Goal: Information Seeking & Learning: Learn about a topic

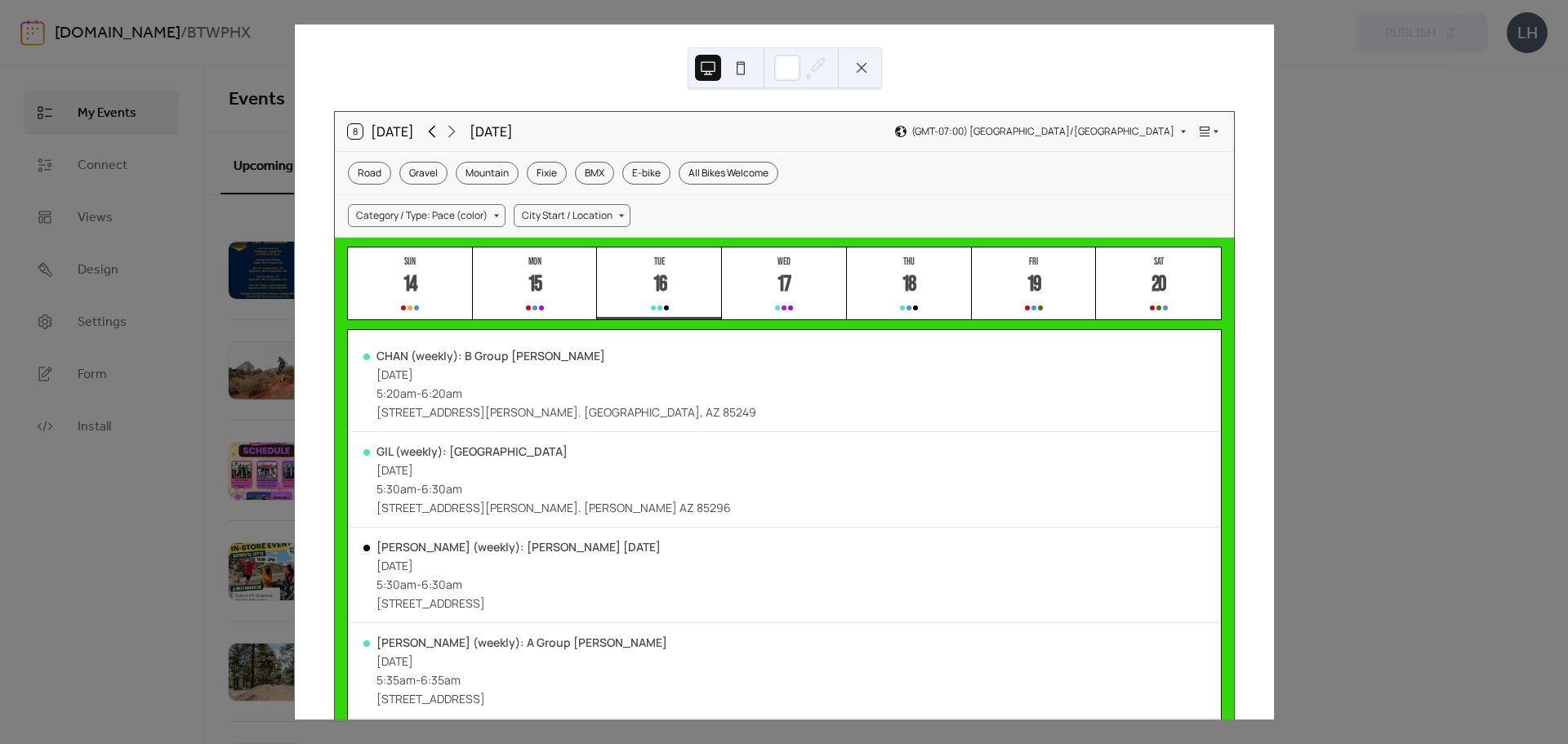
click at [429, 123] on icon at bounding box center [432, 131] width 20 height 20
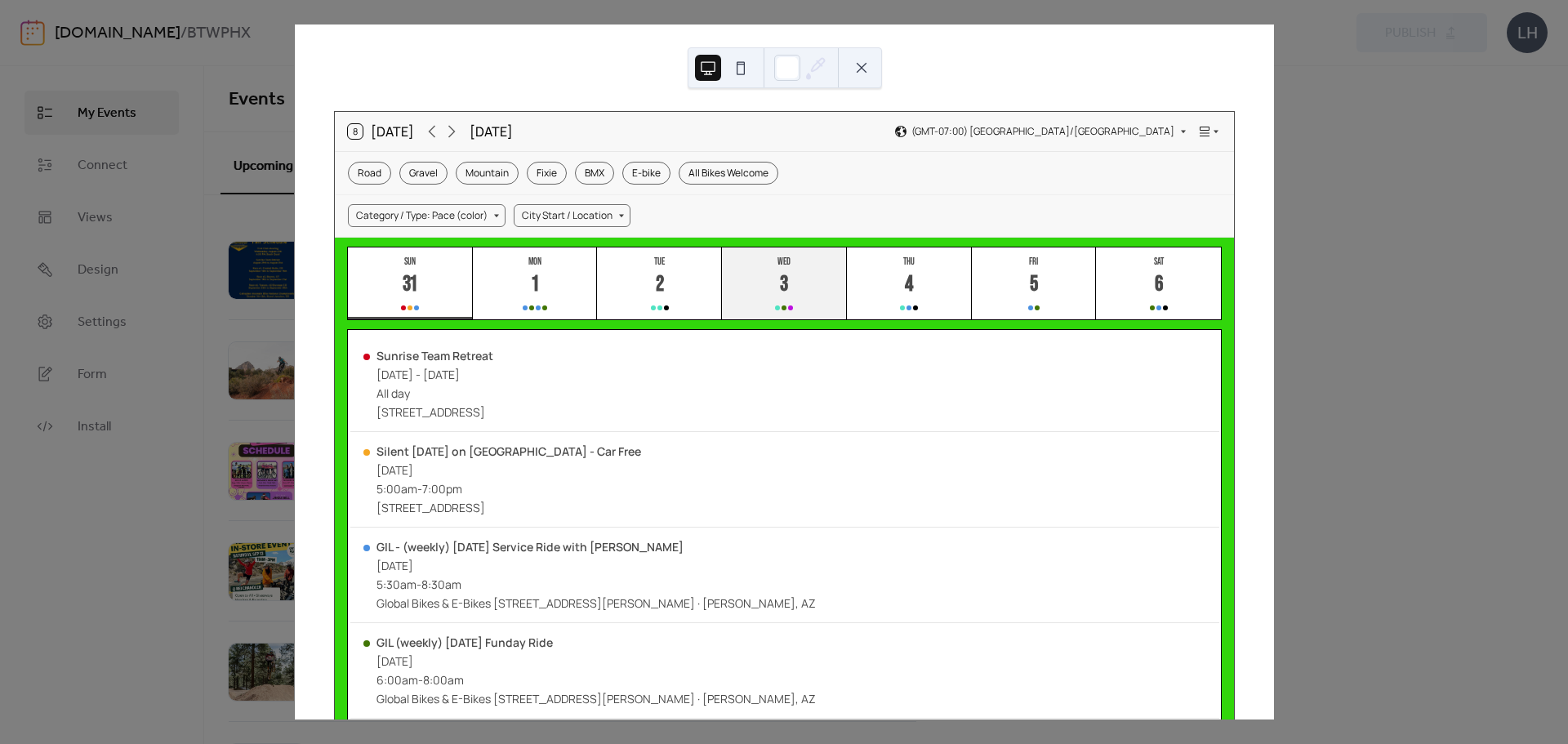
click at [790, 287] on div "3" at bounding box center [784, 285] width 27 height 27
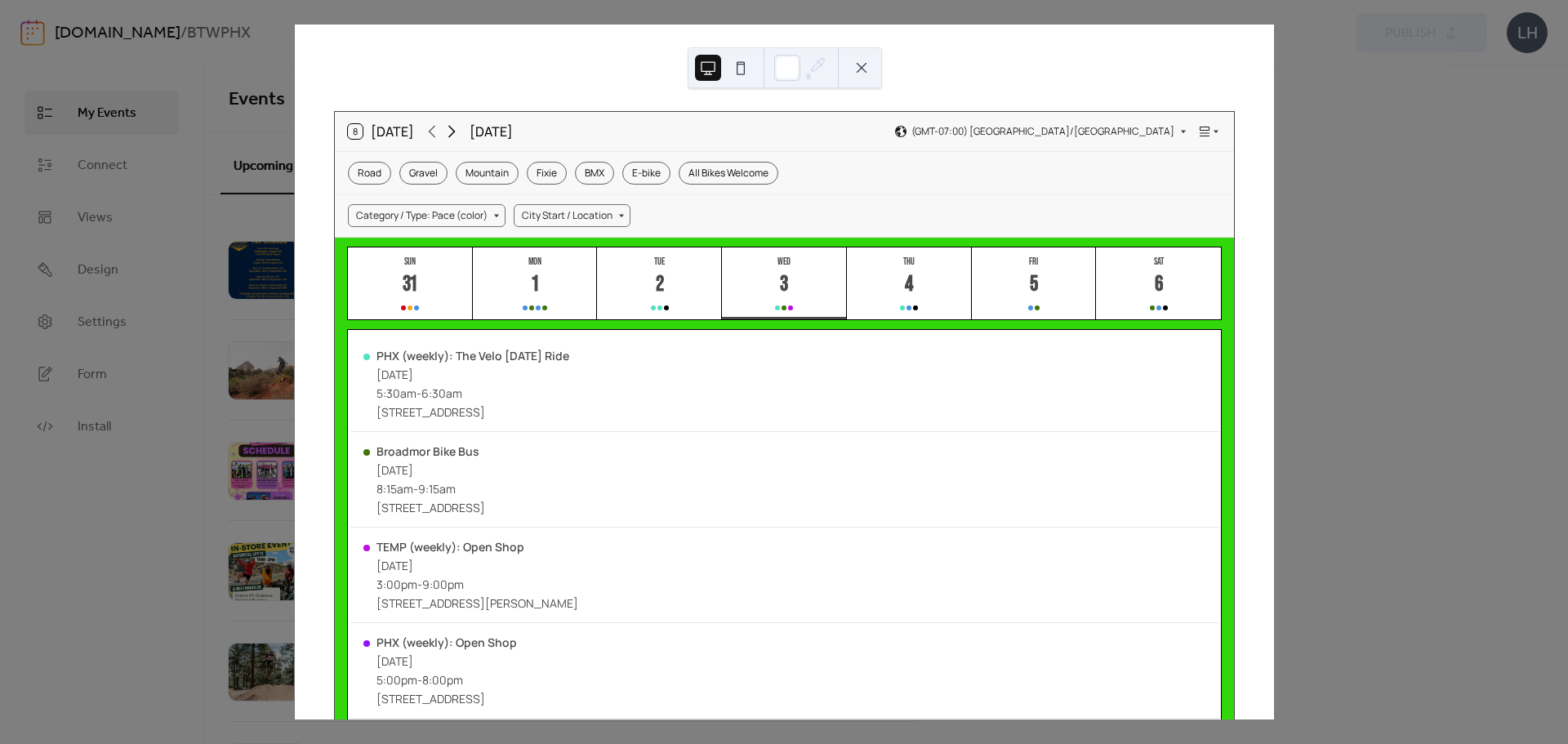
click at [454, 133] on icon at bounding box center [452, 131] width 20 height 20
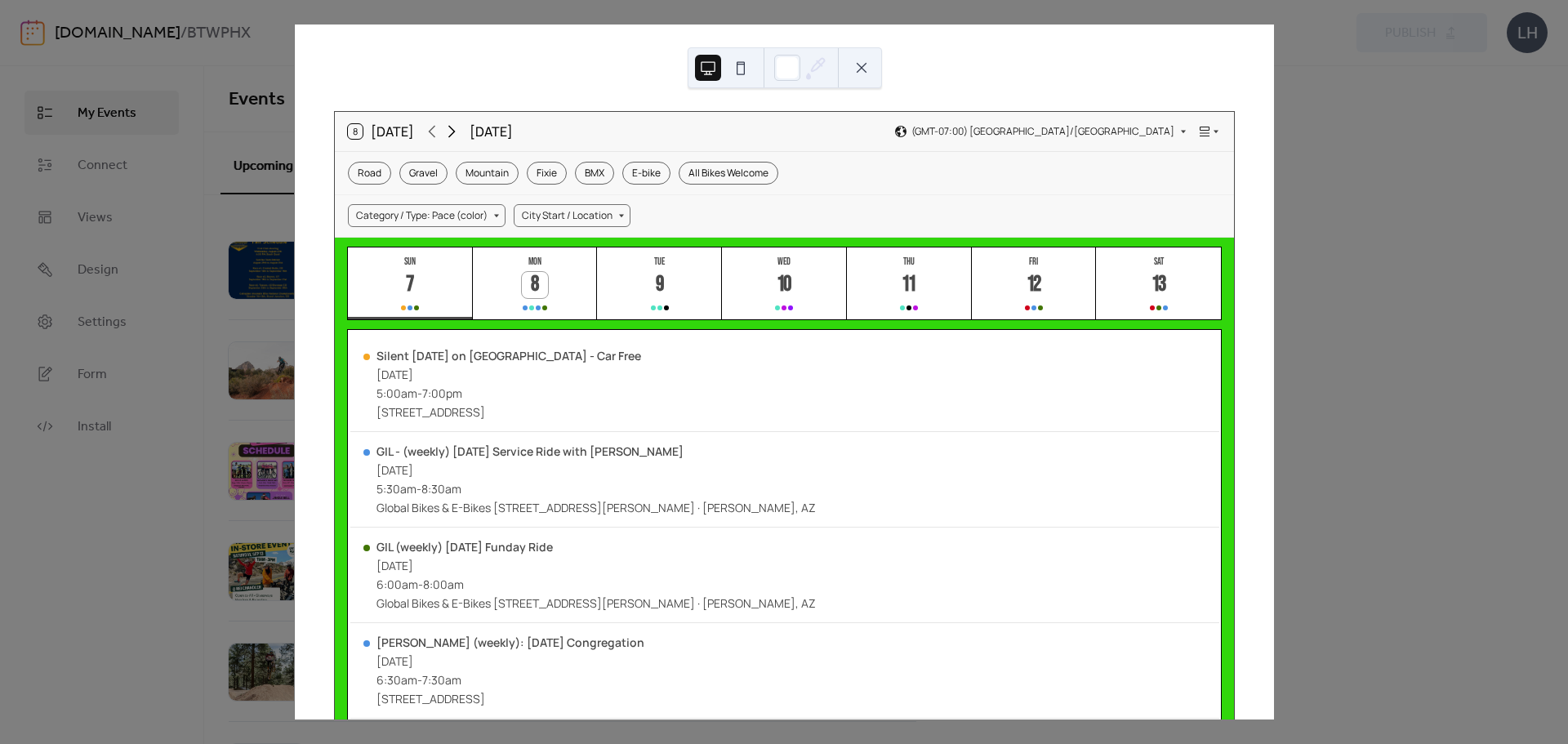
click at [454, 133] on icon at bounding box center [452, 131] width 20 height 20
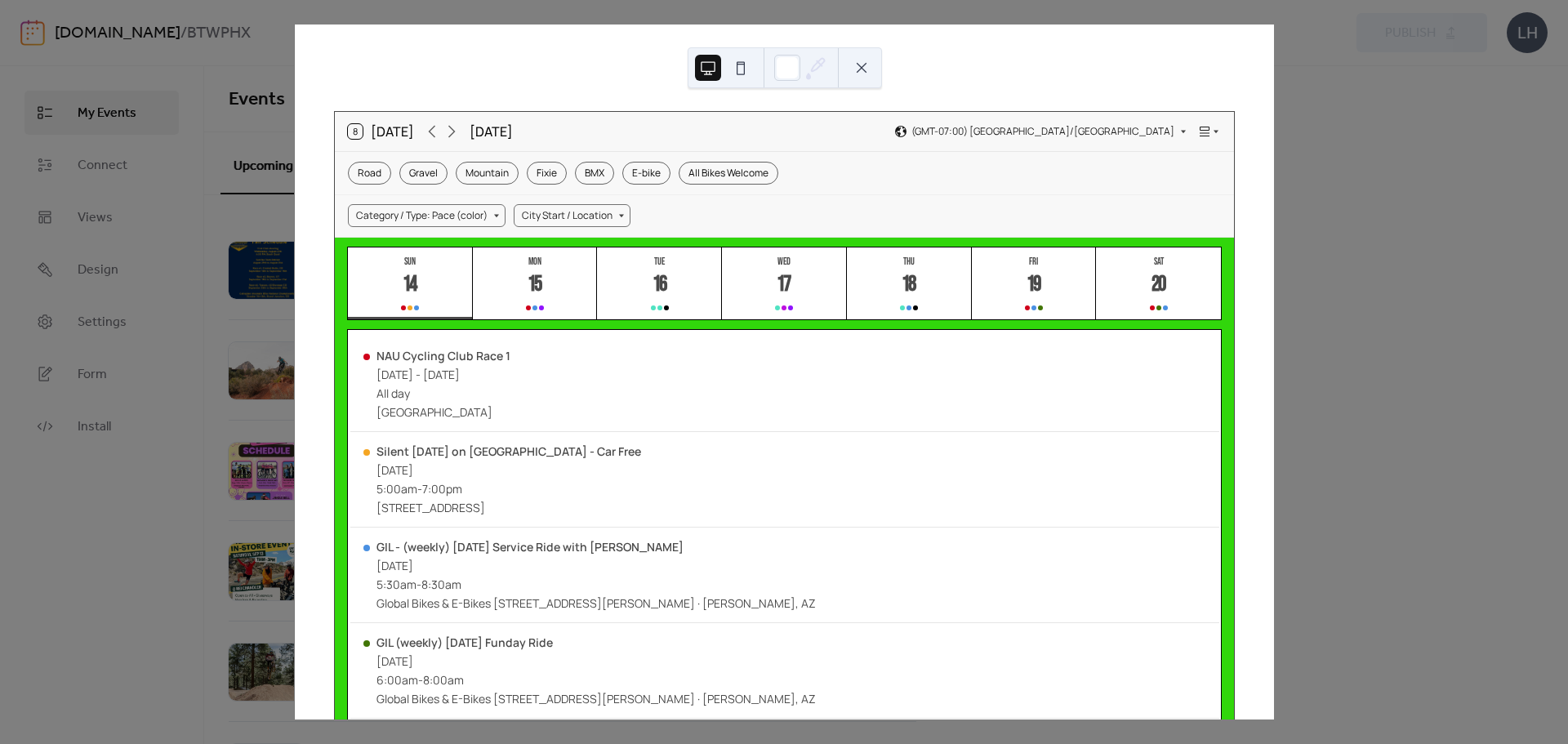
click at [432, 143] on div "8 [DATE] [DATE] (GMT-07:00) [GEOGRAPHIC_DATA]/[GEOGRAPHIC_DATA]" at bounding box center [784, 131] width 899 height 39
click at [435, 135] on icon at bounding box center [432, 131] width 20 height 20
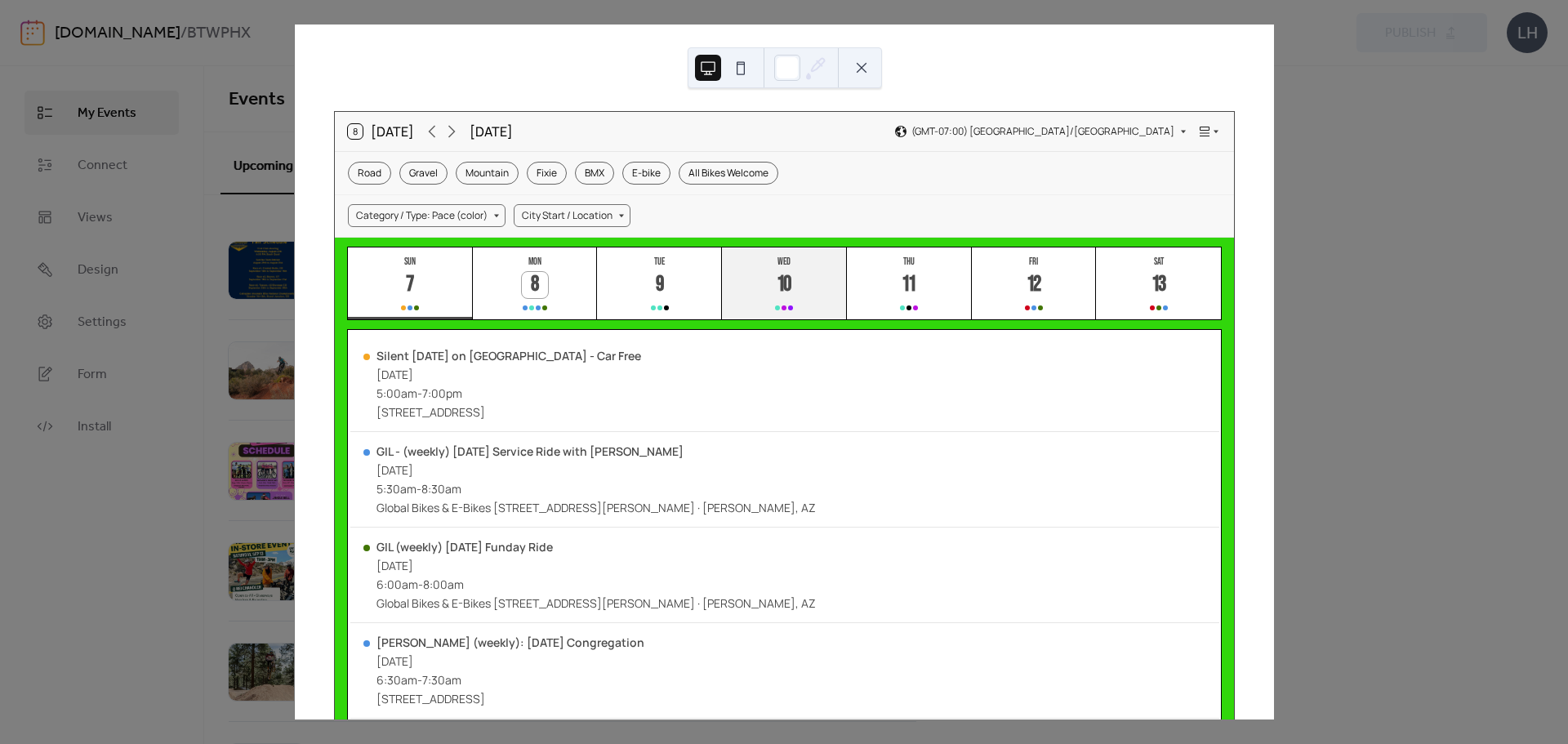
click at [770, 272] on div "10" at bounding box center [784, 285] width 27 height 27
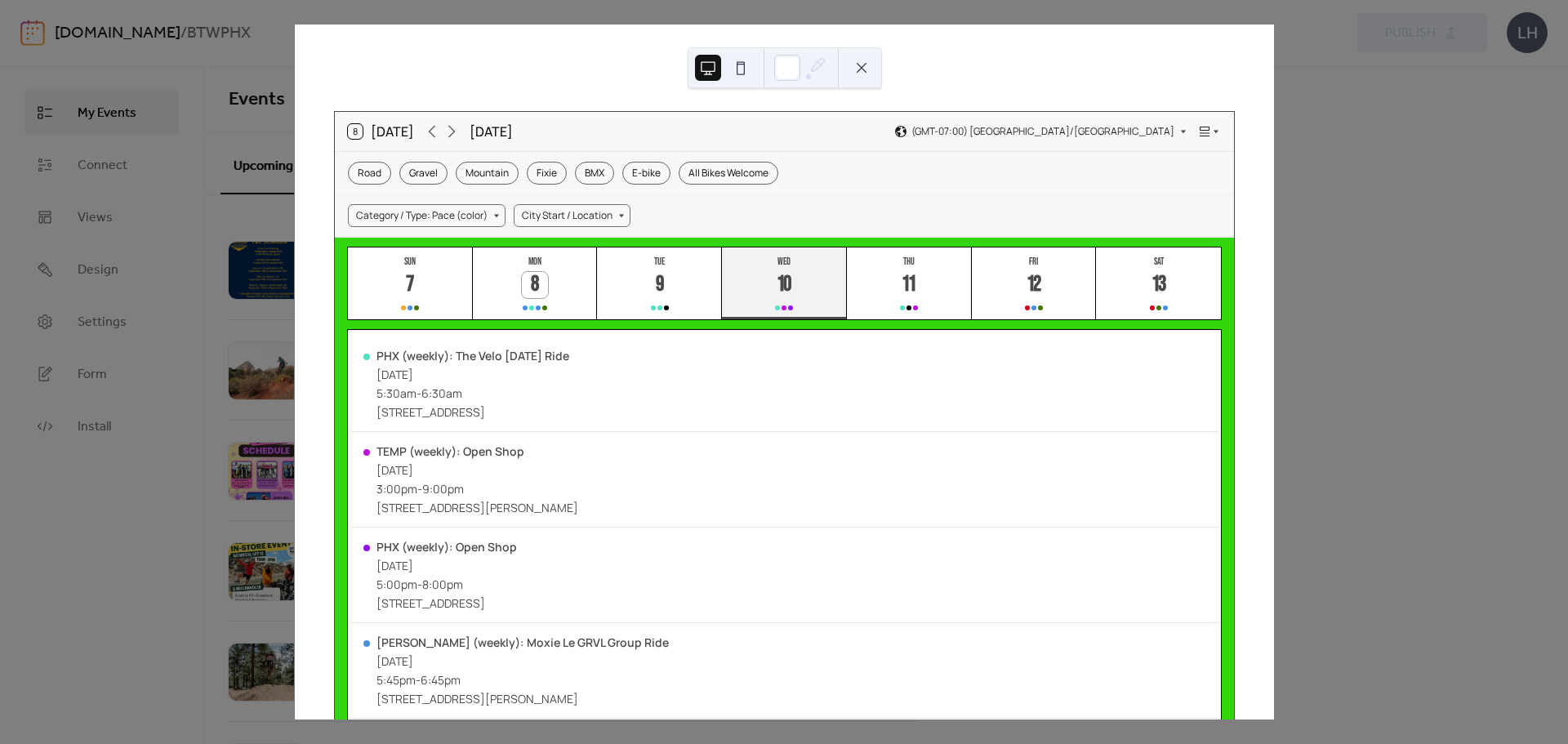
click at [802, 300] on button "Wed 10" at bounding box center [784, 283] width 125 height 72
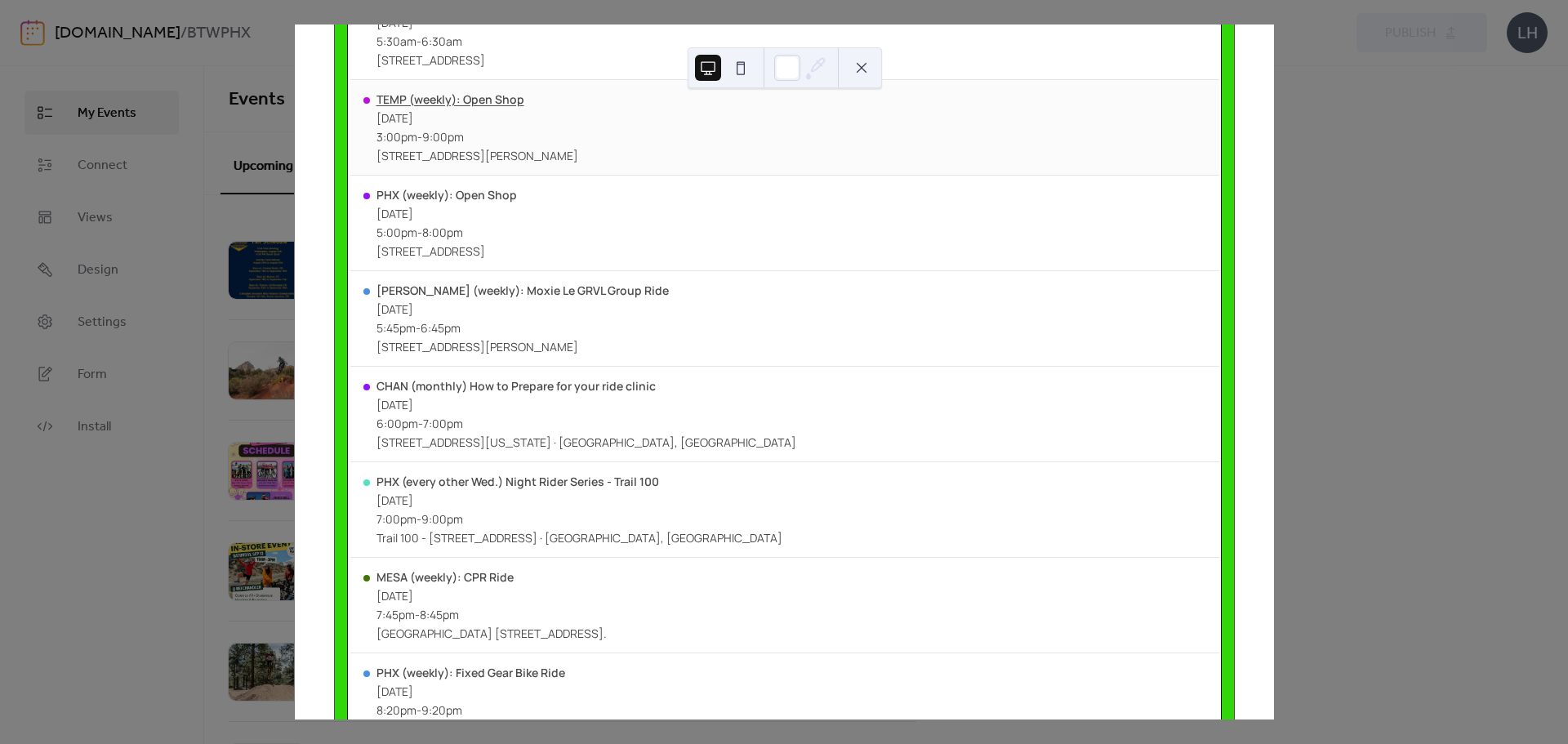
scroll to position [353, 0]
click at [598, 389] on div "CHAN (monthly) How to Prepare for your ride clinic" at bounding box center [587, 385] width 420 height 15
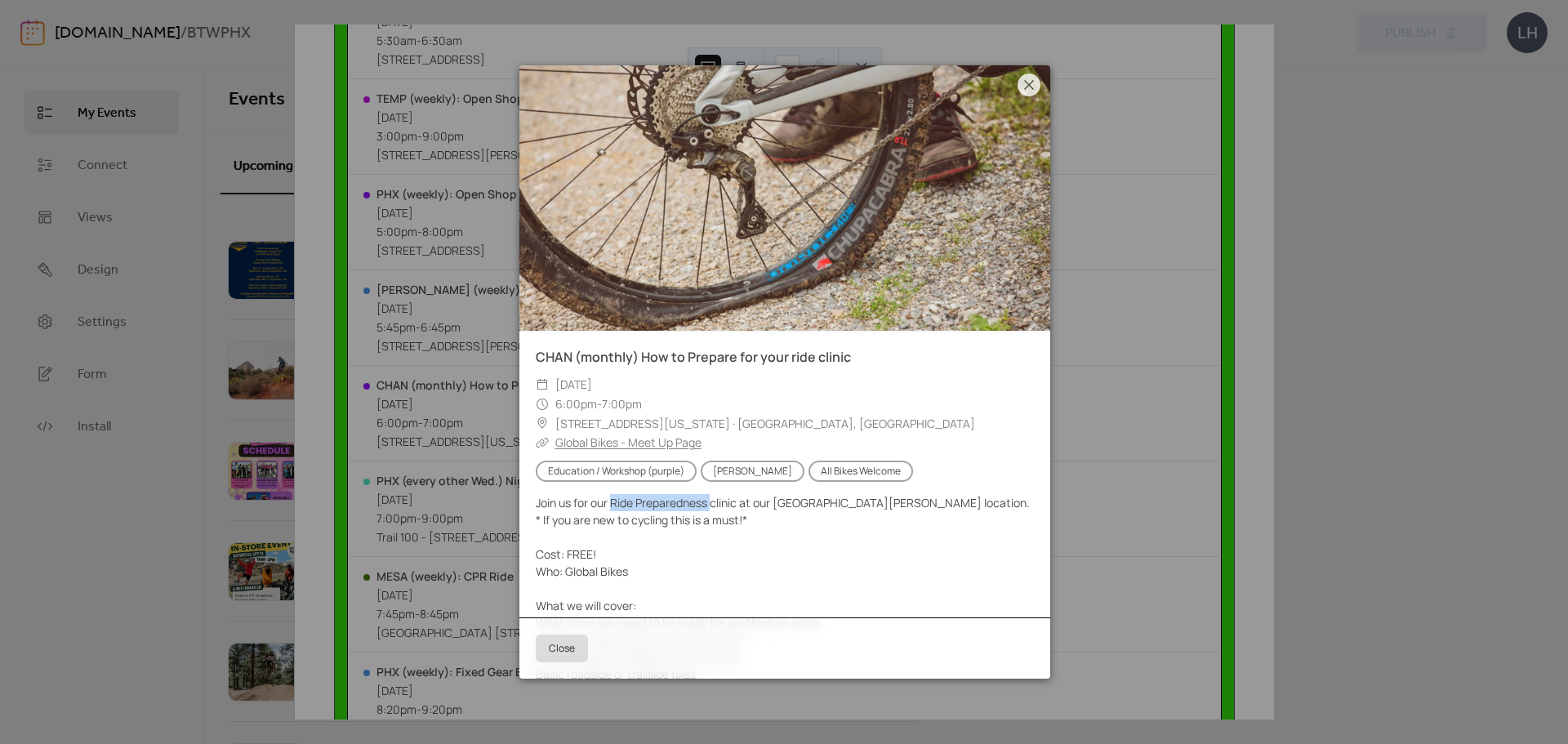
copy div "Ride Preparedness"
drag, startPoint x: 611, startPoint y: 501, endPoint x: 712, endPoint y: 502, distance: 101.0
click at [712, 502] on div "Join us for our Ride Preparedness clinic at our [GEOGRAPHIC_DATA][PERSON_NAME] …" at bounding box center [785, 657] width 531 height 326
click at [1085, 396] on div "CHAN (monthly) How to Prepare for your ride clinic ​ [DATE] ​ 6:00pm - 7:00pm ​…" at bounding box center [784, 372] width 979 height 695
click at [1028, 80] on icon at bounding box center [1029, 85] width 20 height 20
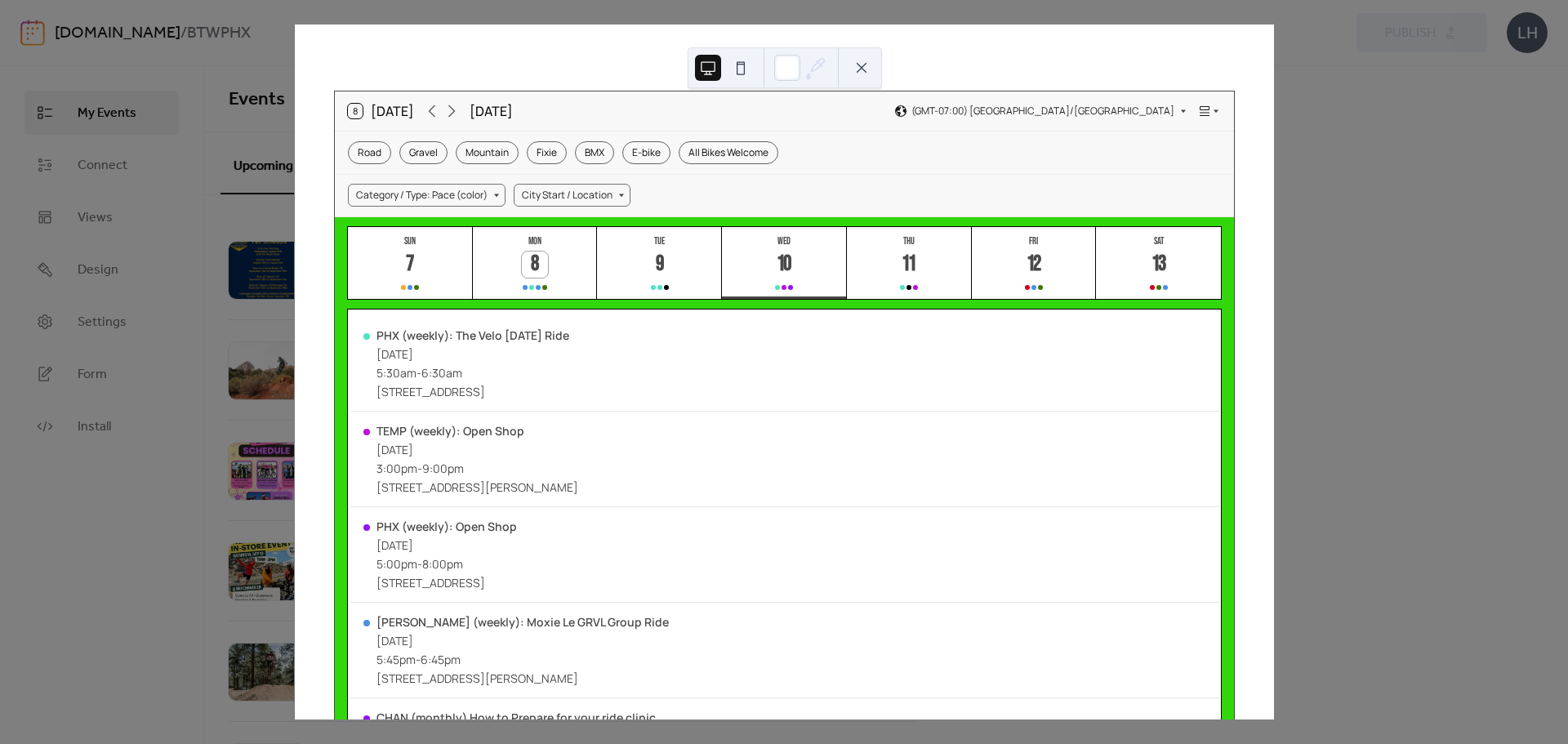
scroll to position [0, 0]
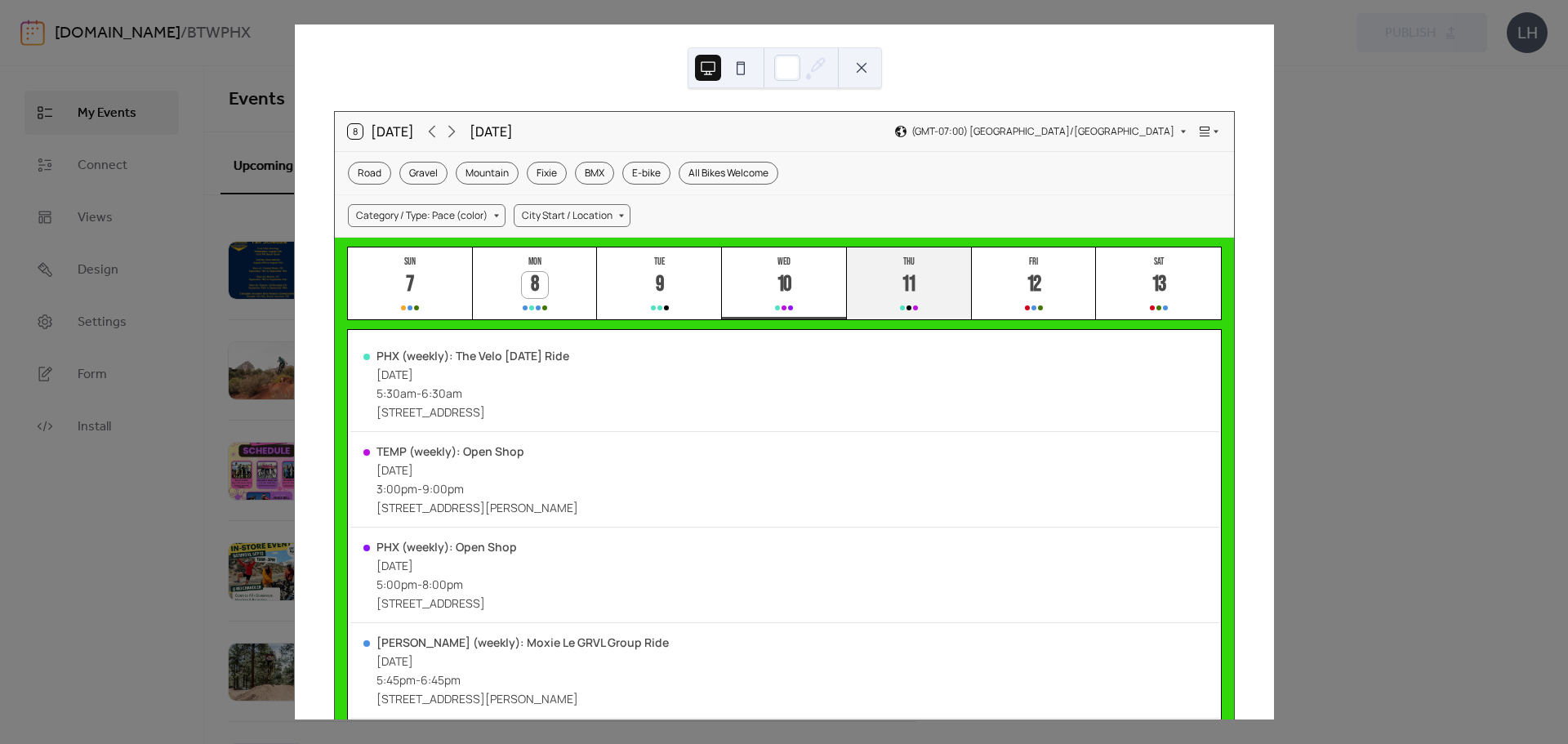
click at [865, 307] on button "Thu 11" at bounding box center [909, 283] width 125 height 72
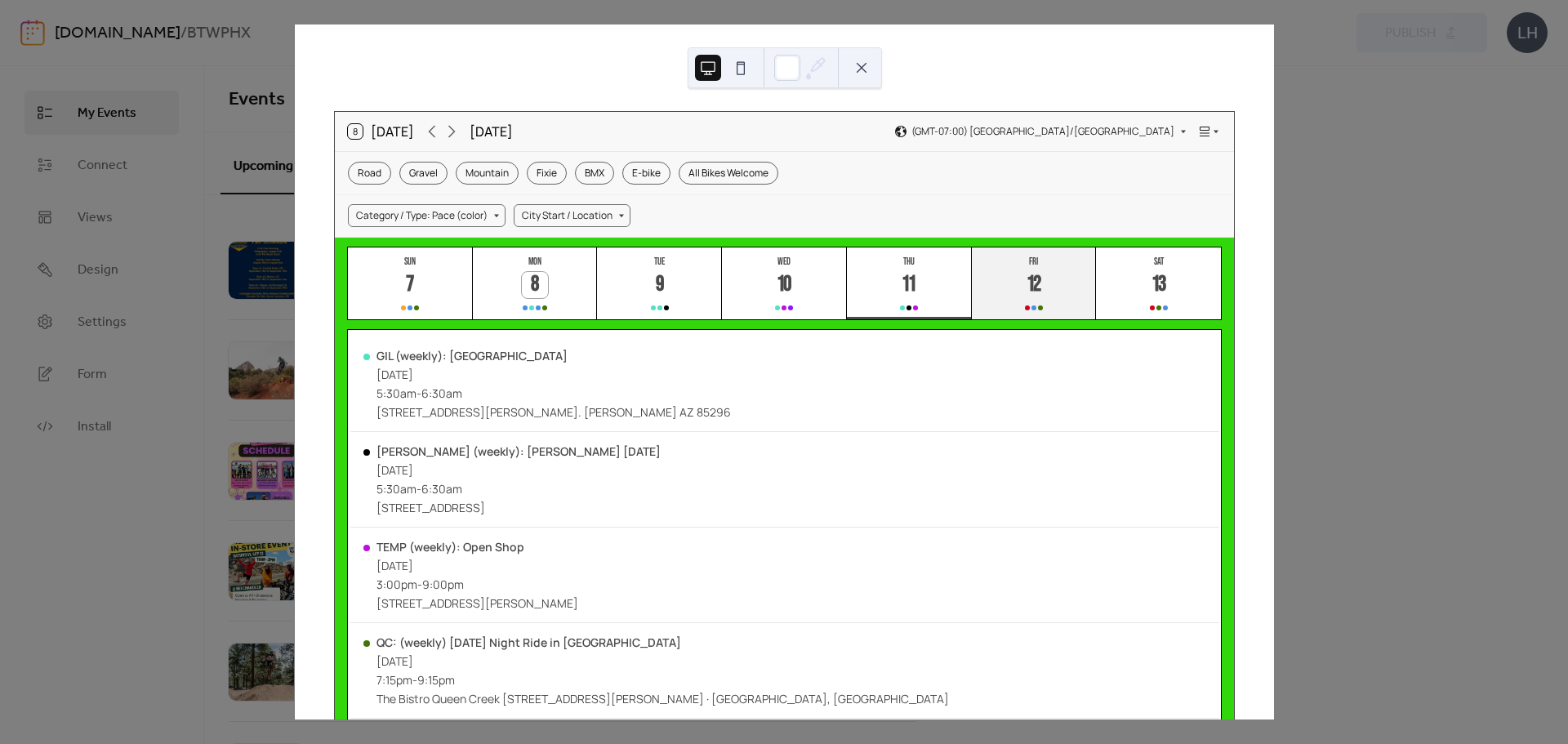
click at [1046, 280] on button "Fri 12" at bounding box center [1034, 283] width 125 height 72
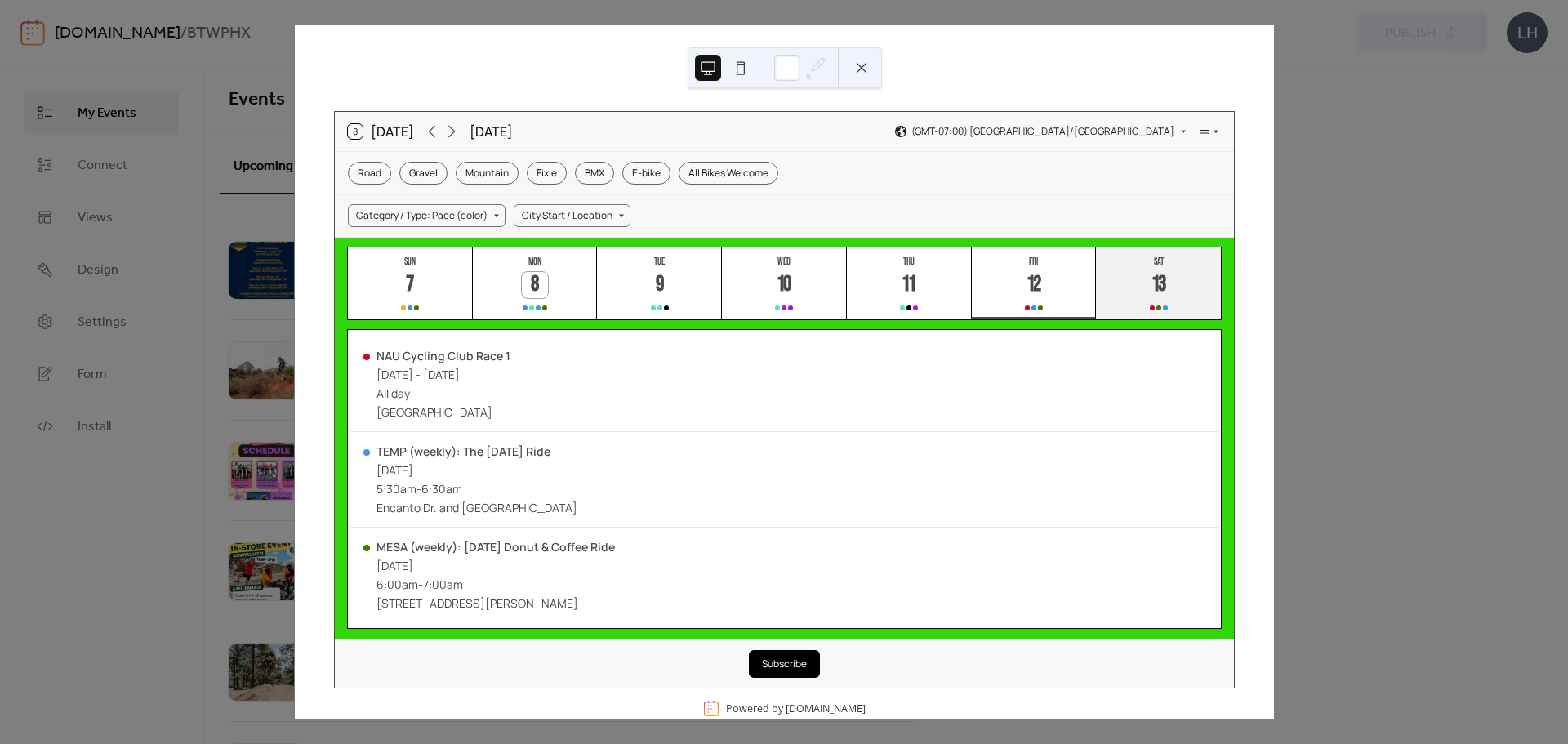
click at [1133, 260] on div "Sat" at bounding box center [1158, 262] width 115 height 13
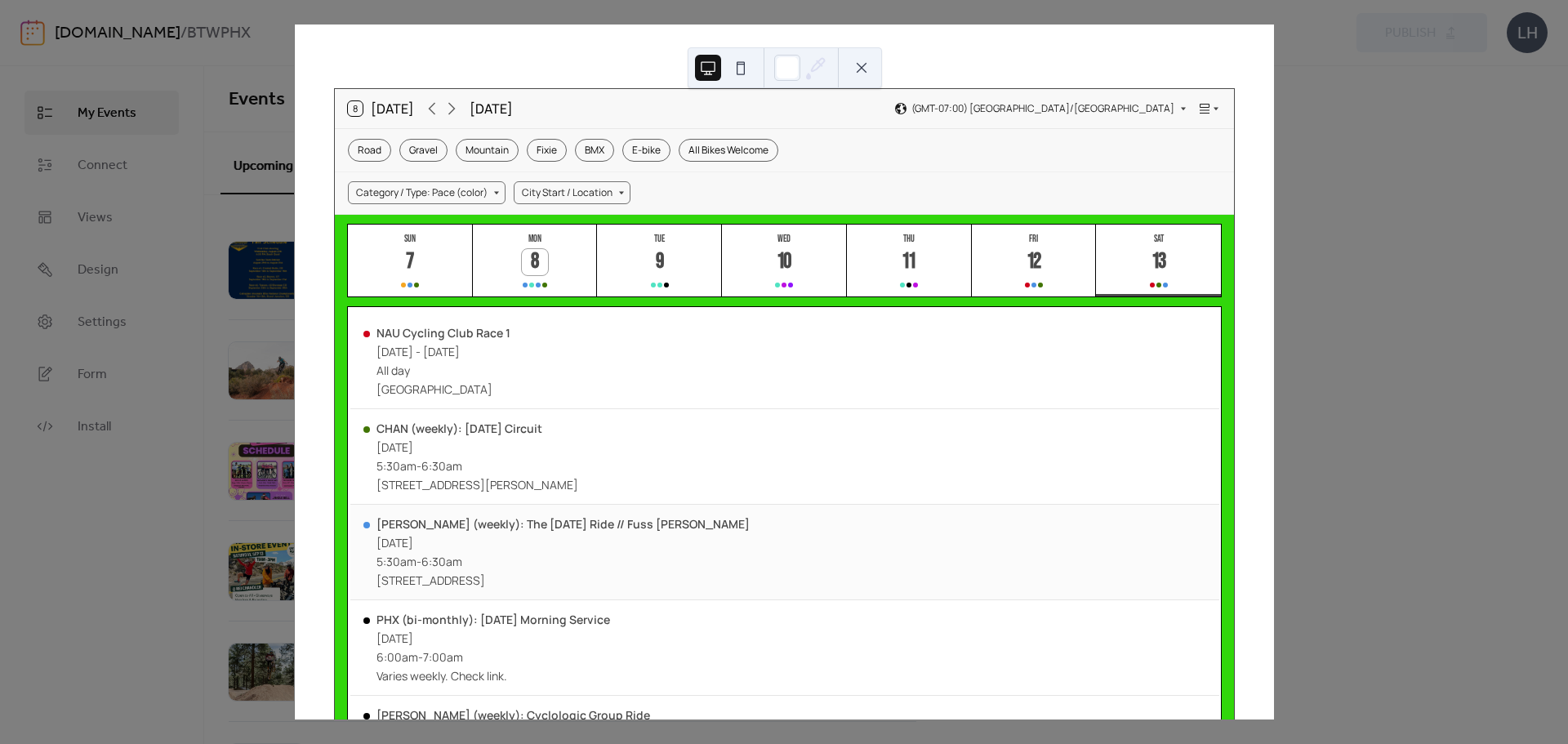
scroll to position [24, 0]
click at [495, 421] on div "CHAN (weekly): [DATE] Circuit" at bounding box center [477, 427] width 202 height 15
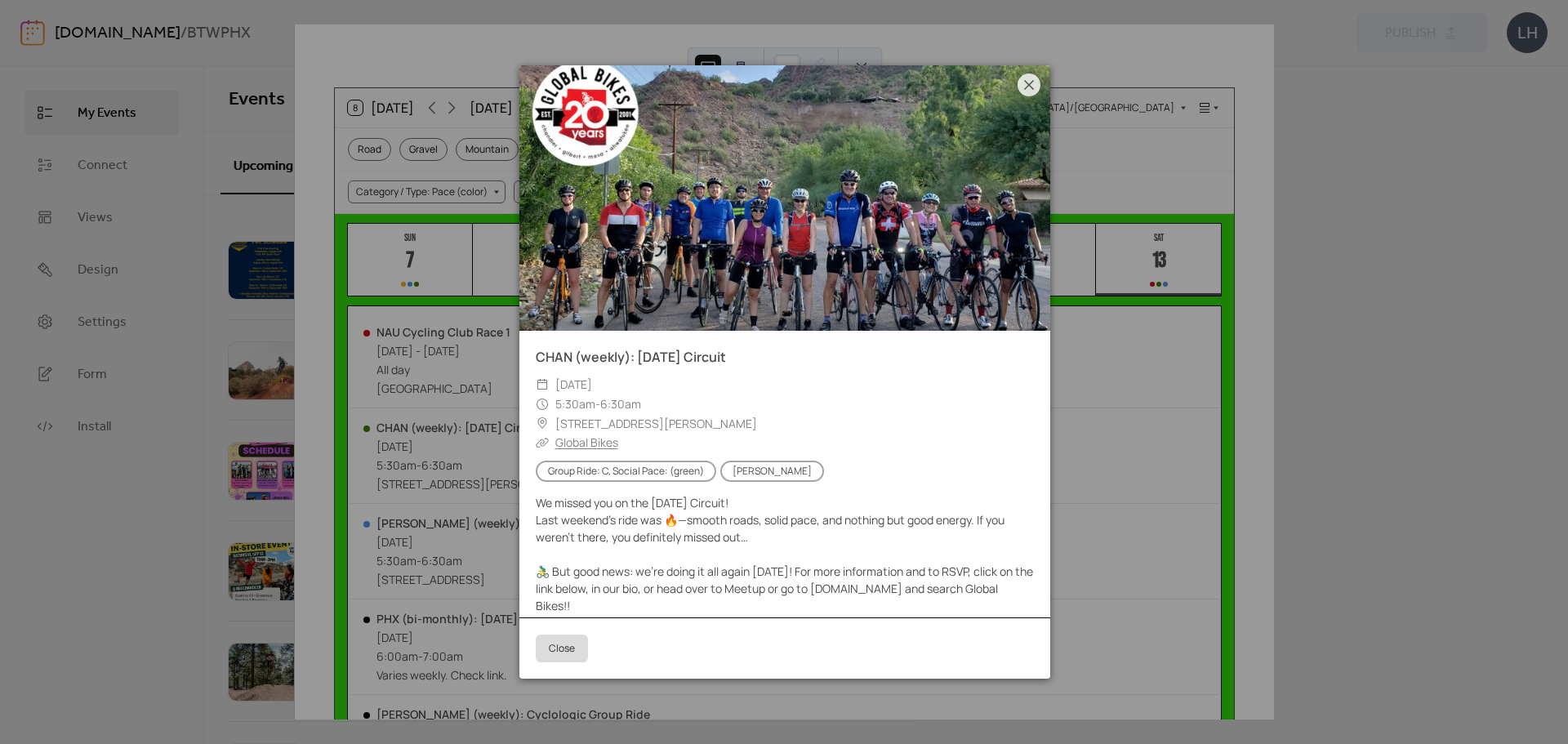
click at [1086, 344] on div "CHAN (weekly): [DATE] Circuit ​ [DATE] ​ 5:30am - 6:30am ​ [STREET_ADDRESS] ​ G…" at bounding box center [784, 372] width 979 height 695
click at [1034, 79] on icon at bounding box center [1029, 85] width 20 height 20
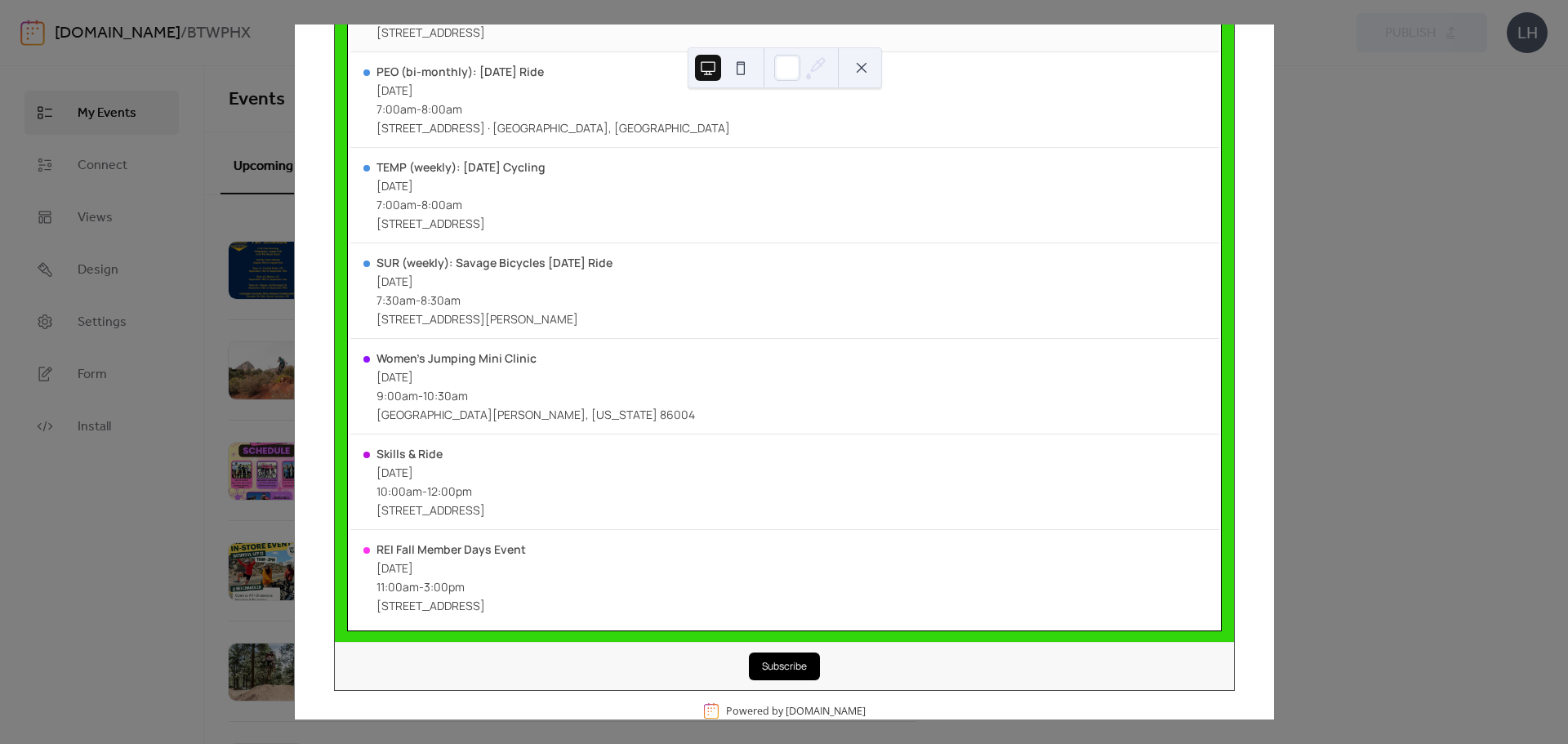
scroll to position [769, 0]
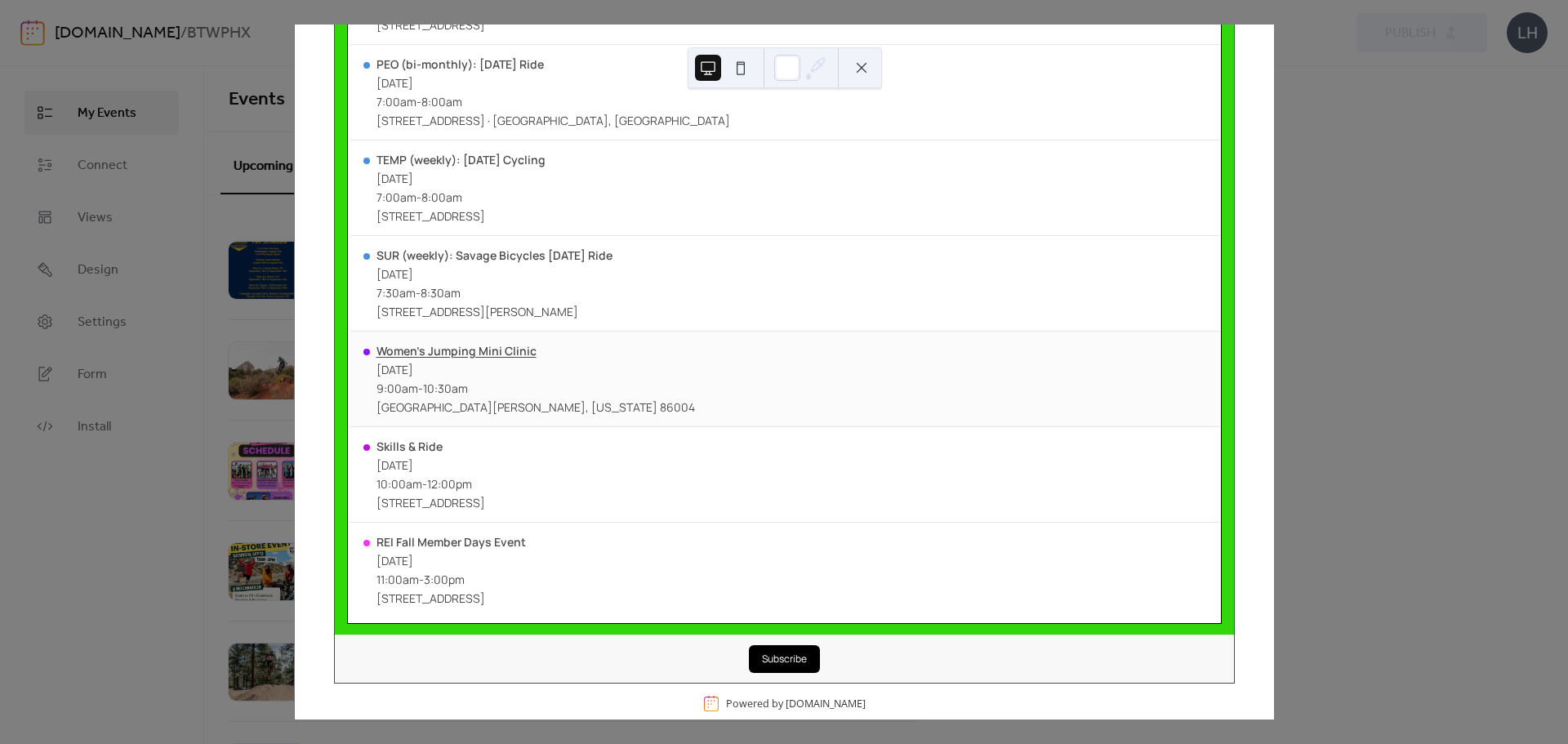
click at [485, 345] on div "Women’s Jumping Mini Clinic" at bounding box center [536, 350] width 319 height 15
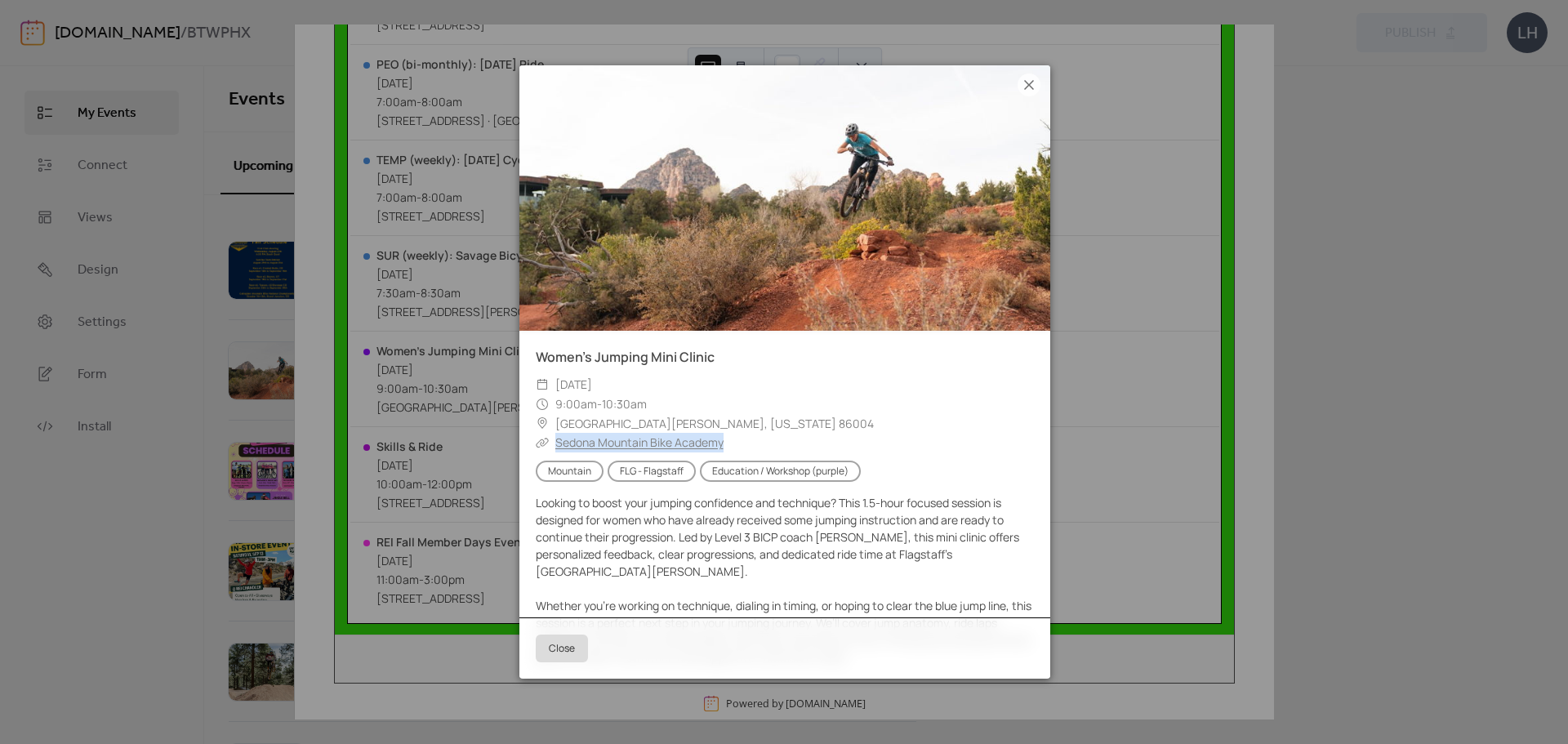
copy link "Sedona Mountain Bike Academy"
drag, startPoint x: 745, startPoint y: 441, endPoint x: 554, endPoint y: 438, distance: 191.0
click at [554, 438] on div "​ Sedona Mountain Bike Academy" at bounding box center [785, 443] width 498 height 20
click at [471, 327] on div "Women’s Jumping Mini Clinic ​ [DATE] ​ 9:00am - 10:30am ​ [GEOGRAPHIC_DATA][PER…" at bounding box center [784, 372] width 979 height 695
click at [468, 375] on div "Women’s Jumping Mini Clinic ​ [DATE] ​ 9:00am - 10:30am ​ [GEOGRAPHIC_DATA][PER…" at bounding box center [784, 372] width 979 height 695
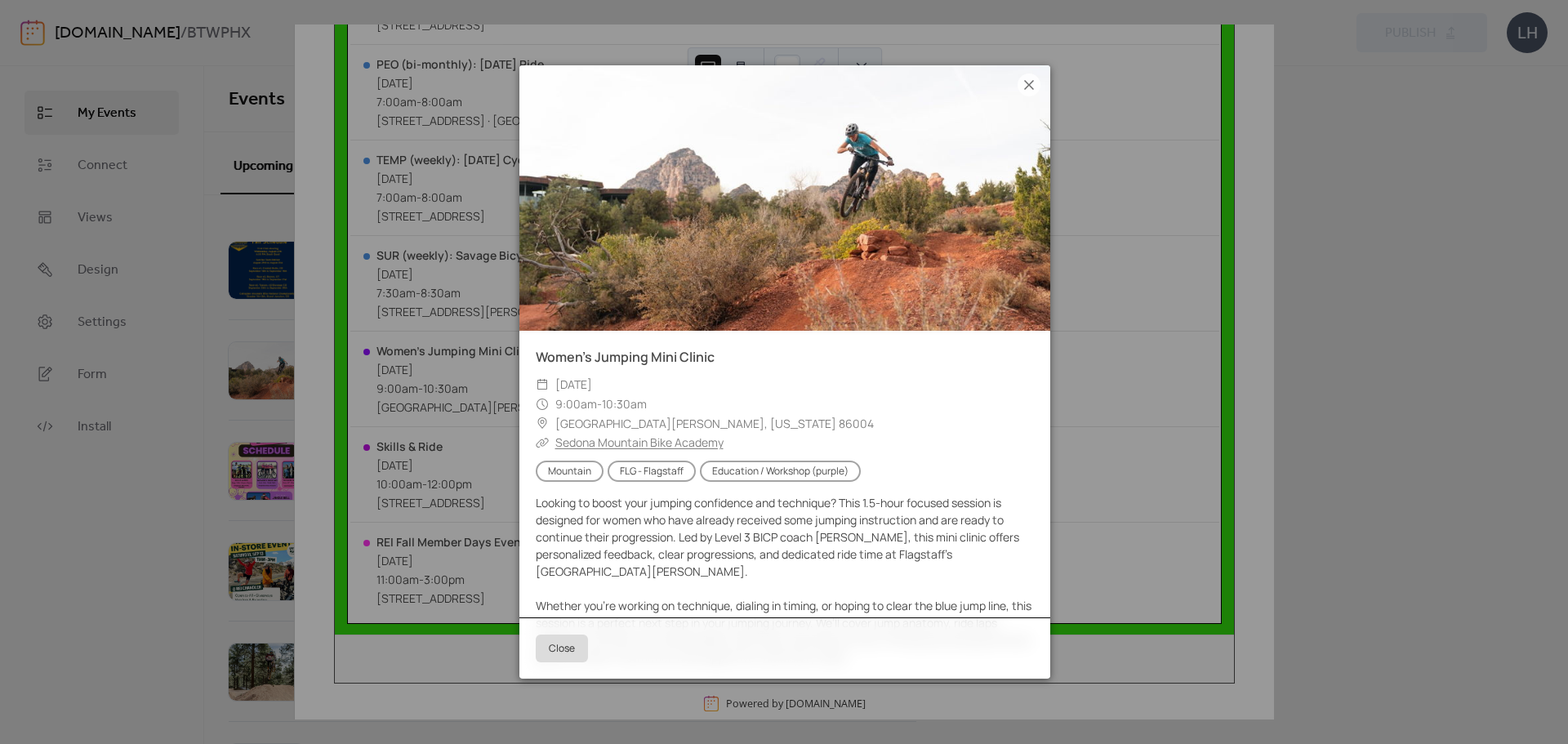
click at [441, 427] on div "Women’s Jumping Mini Clinic ​ [DATE] ​ 9:00am - 10:30am ​ [GEOGRAPHIC_DATA][PER…" at bounding box center [784, 372] width 979 height 695
click at [1035, 76] on icon at bounding box center [1029, 85] width 20 height 20
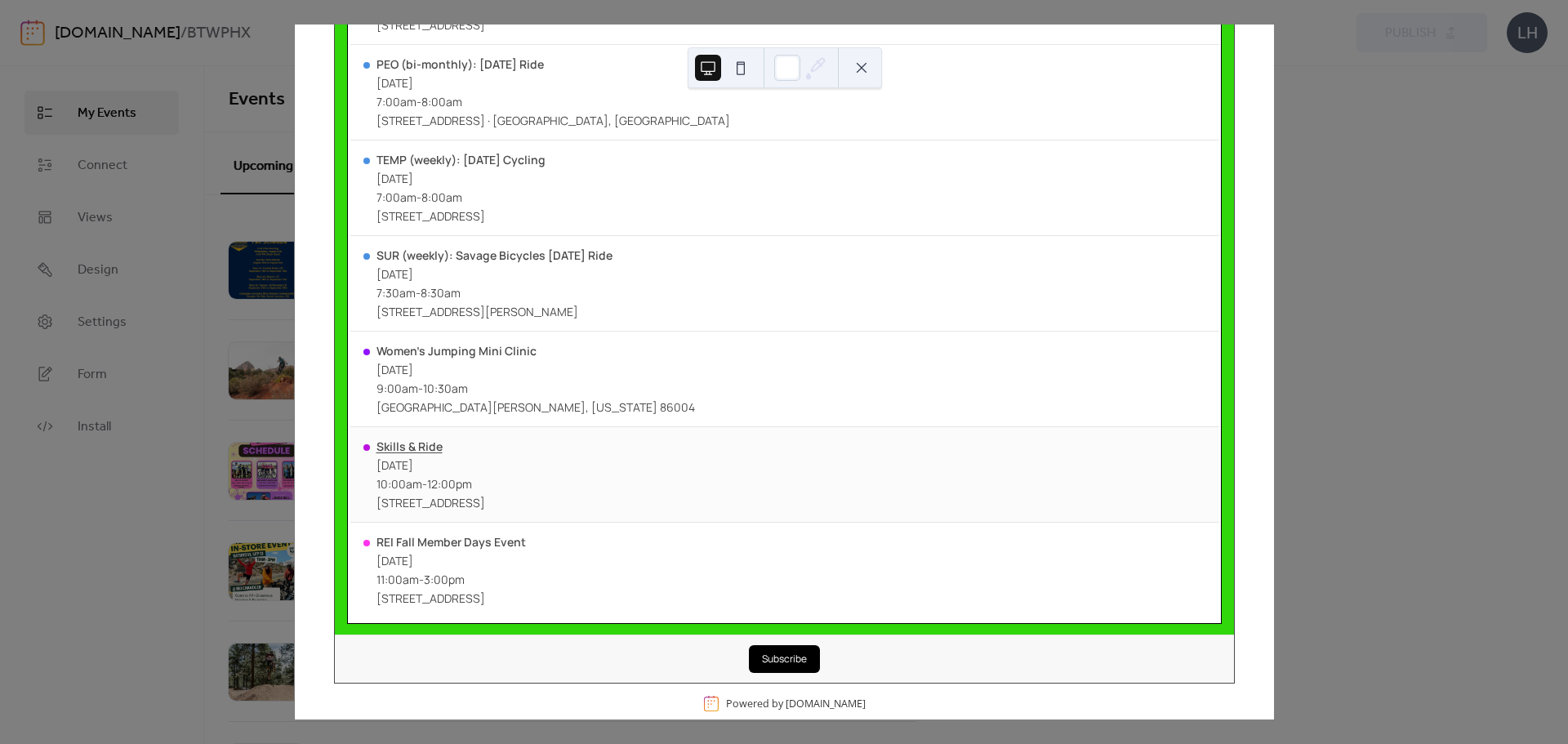
click at [411, 444] on div "Skills & Ride" at bounding box center [431, 445] width 109 height 15
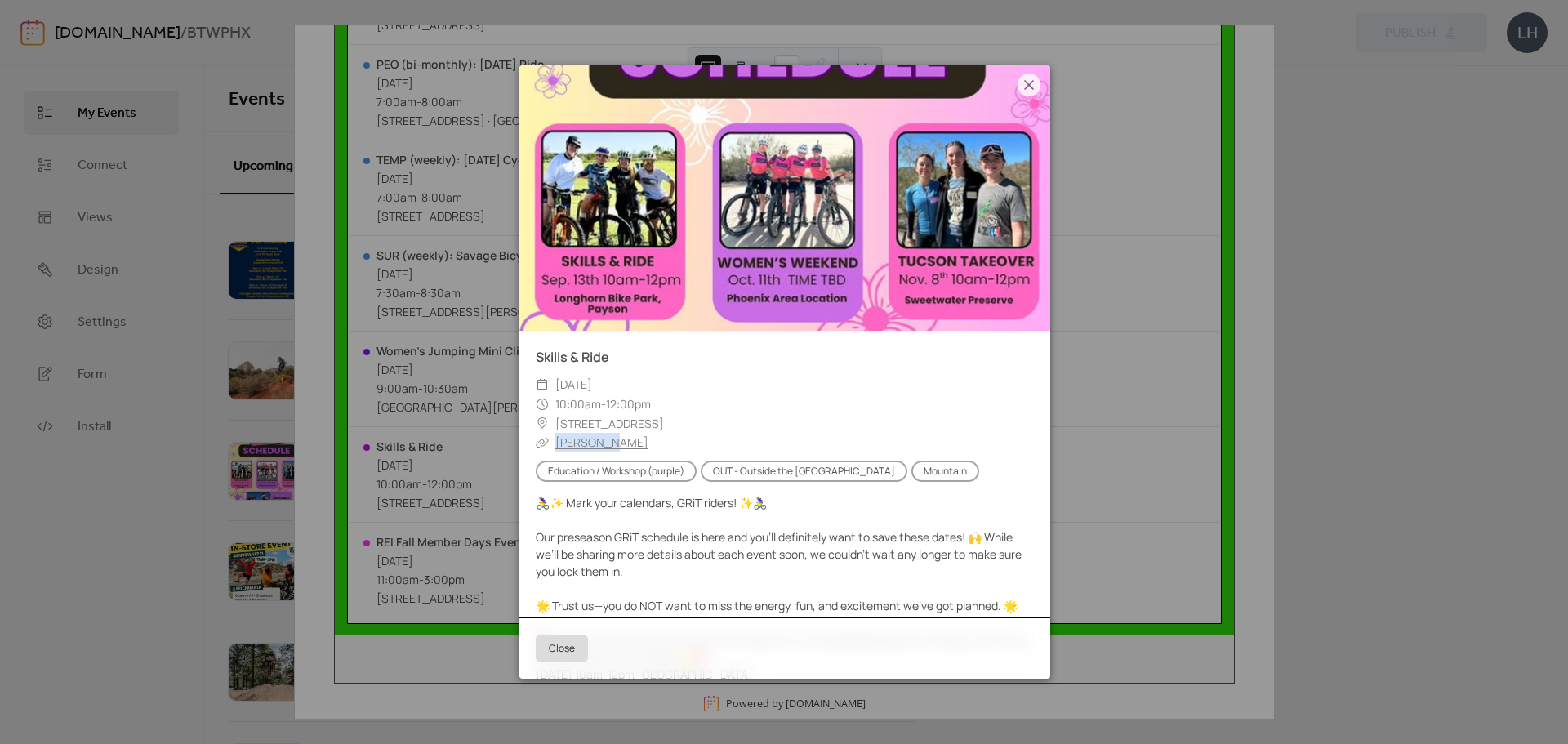
copy div "​ [PERSON_NAME]"
drag, startPoint x: 628, startPoint y: 446, endPoint x: 545, endPoint y: 448, distance: 83.0
click at [545, 448] on div "​ [PERSON_NAME]" at bounding box center [785, 443] width 498 height 20
click at [1028, 87] on icon at bounding box center [1029, 85] width 20 height 20
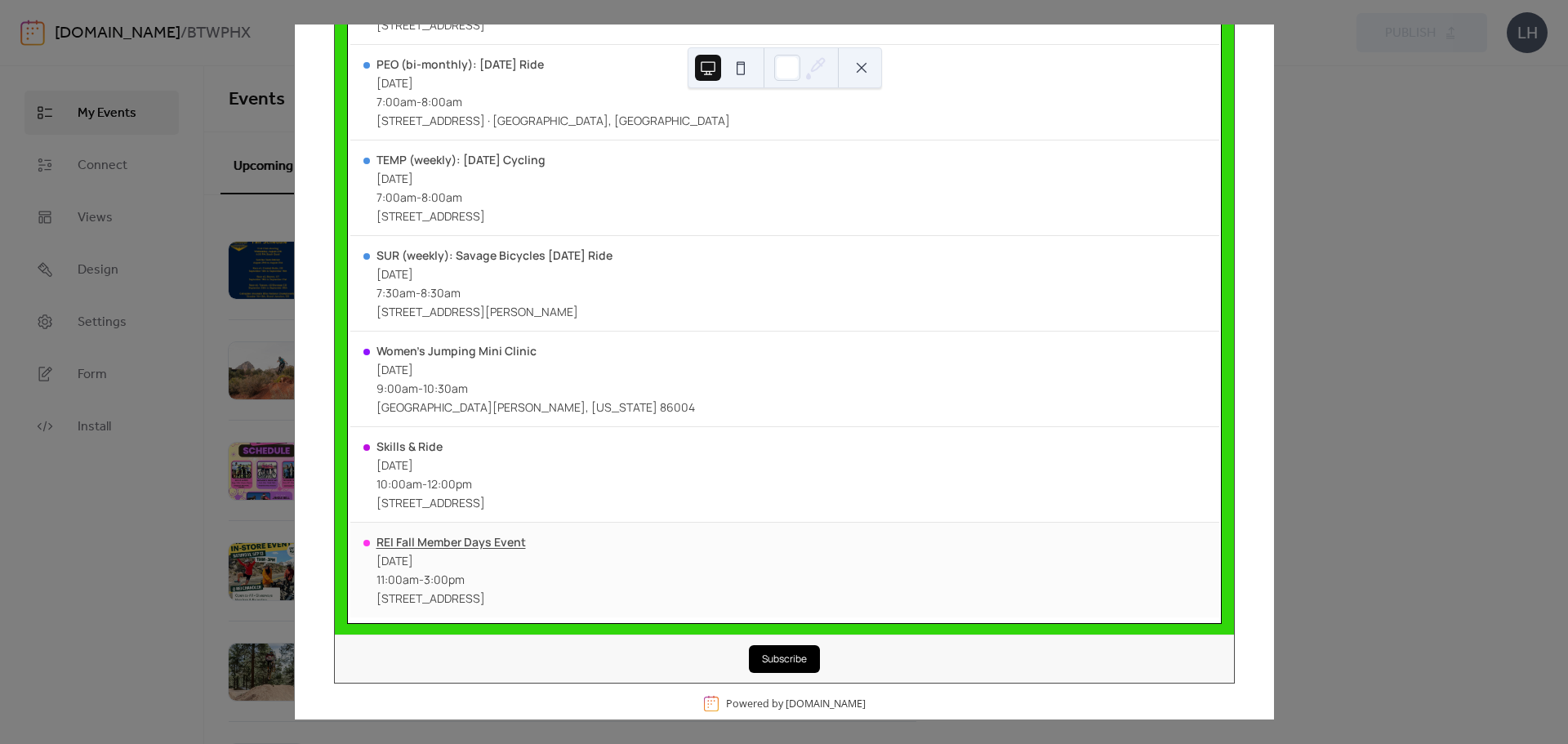
click at [448, 547] on div "REI Fall Member Days Event" at bounding box center [451, 541] width 149 height 15
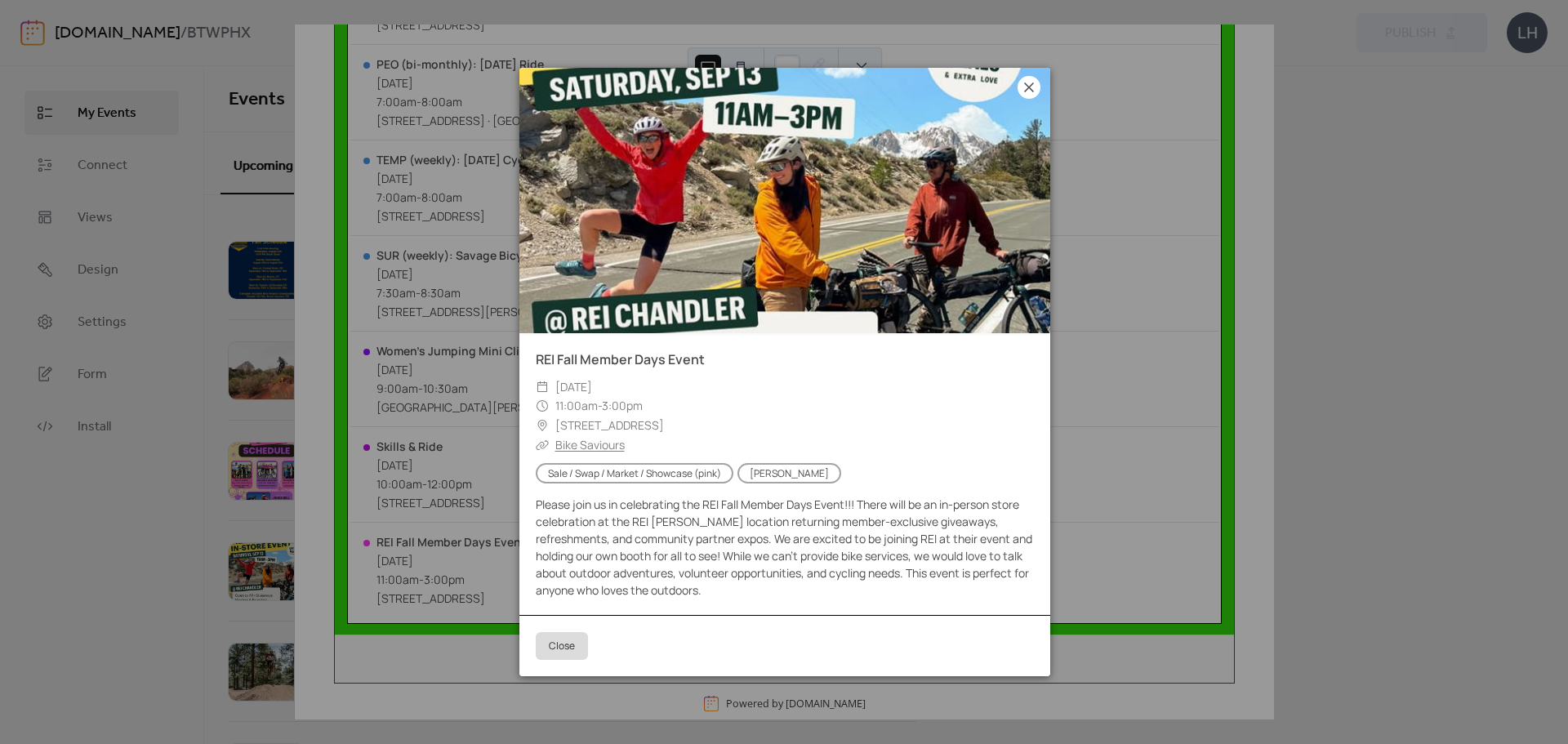
click at [1030, 92] on icon at bounding box center [1029, 88] width 20 height 20
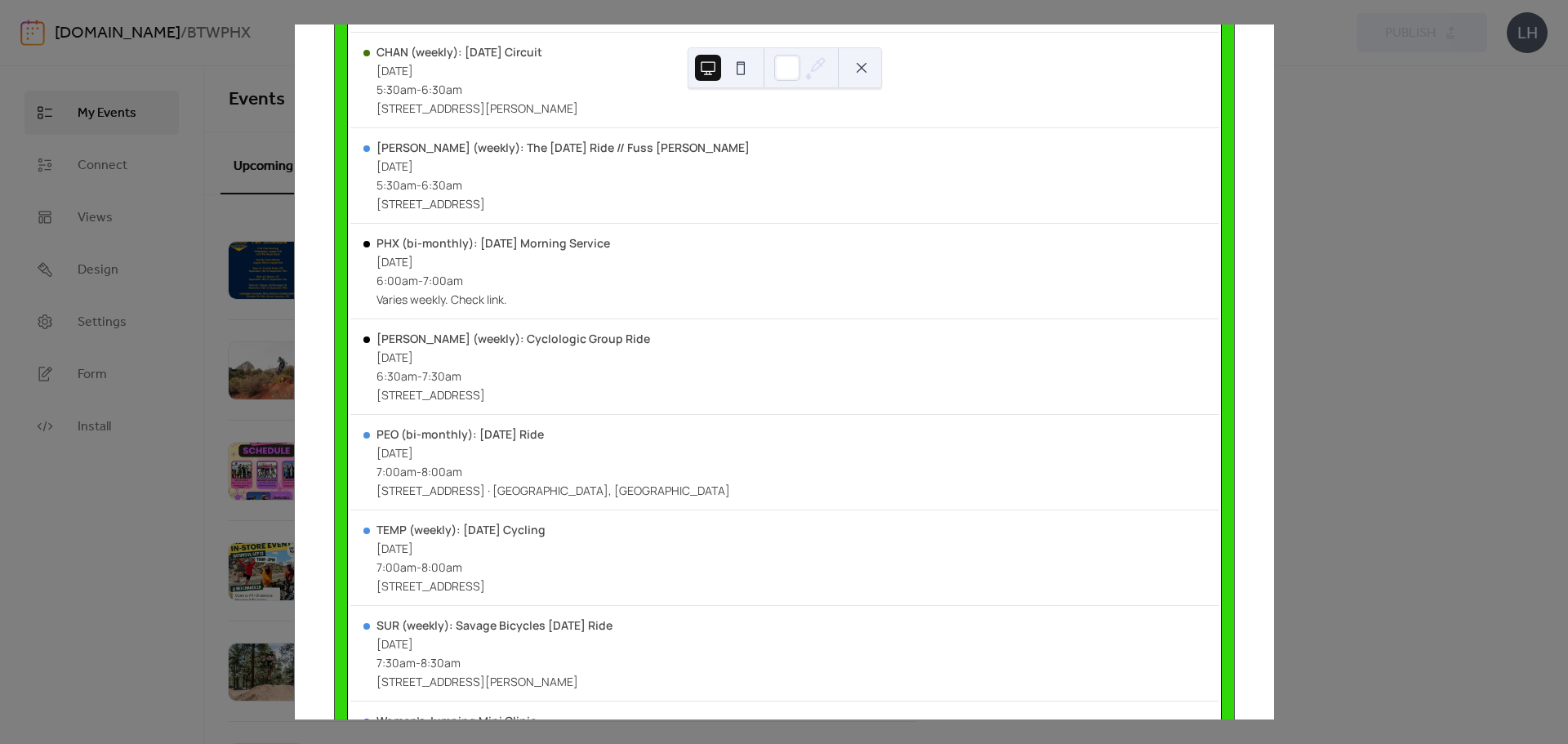
scroll to position [0, 0]
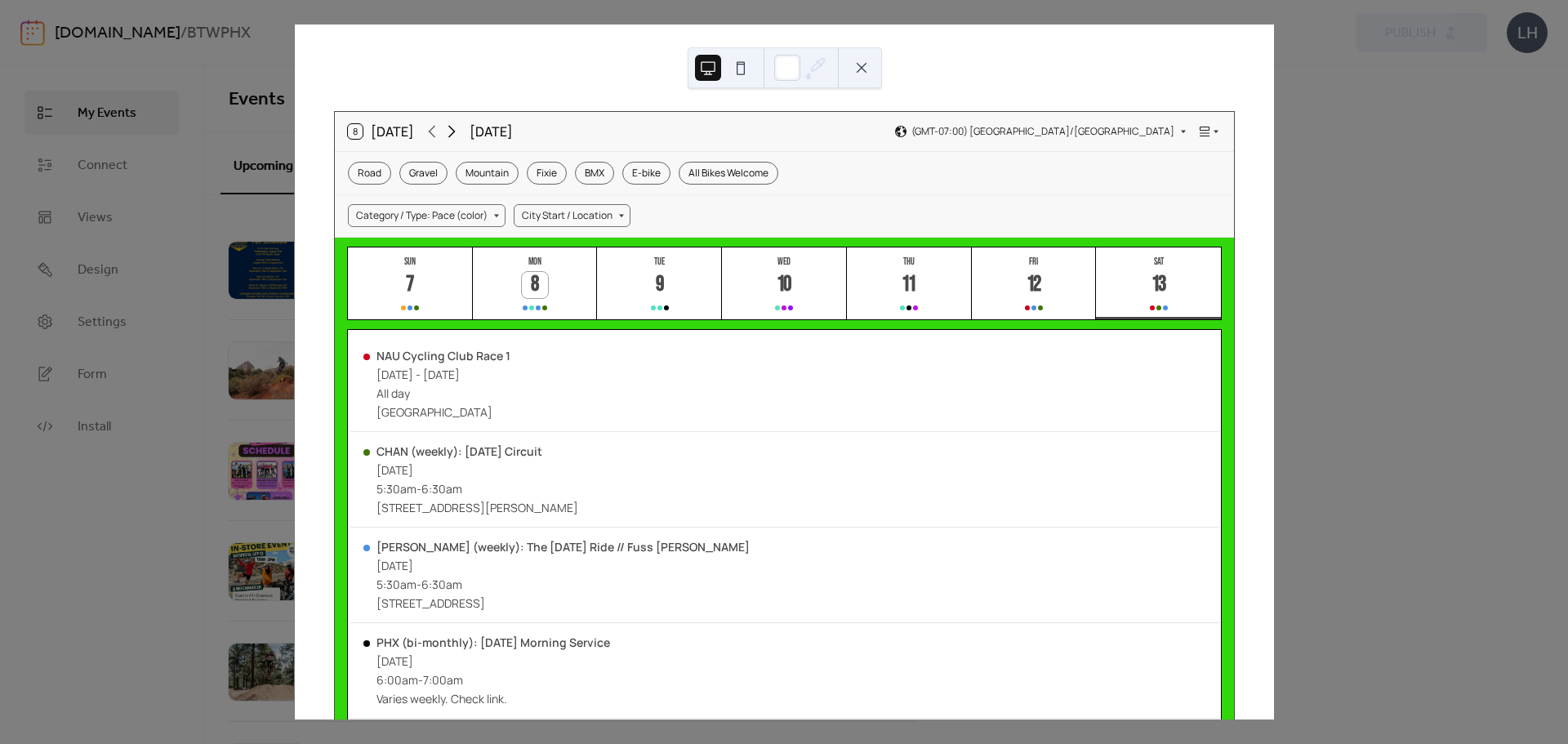
click at [455, 129] on icon at bounding box center [452, 131] width 20 height 20
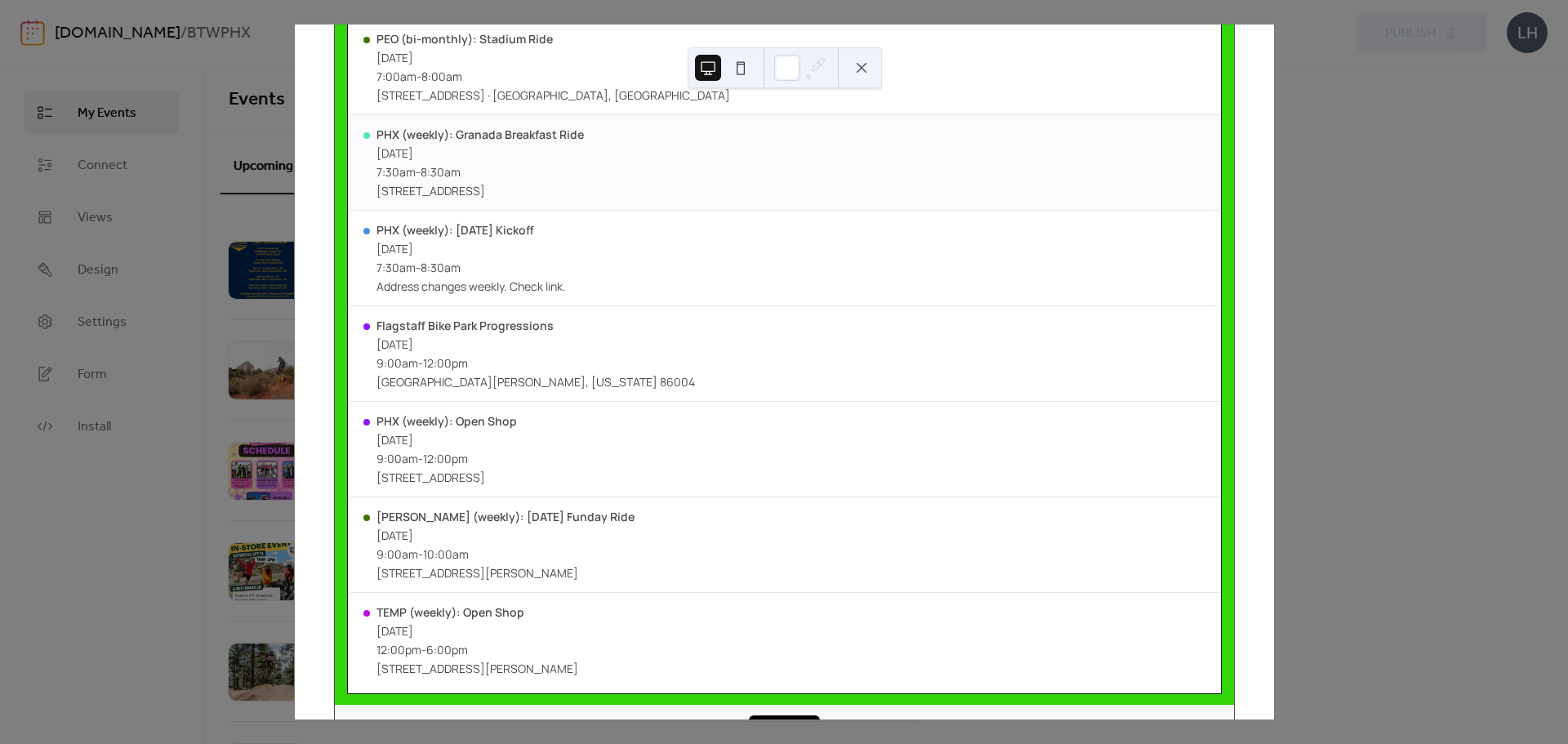
scroll to position [796, 0]
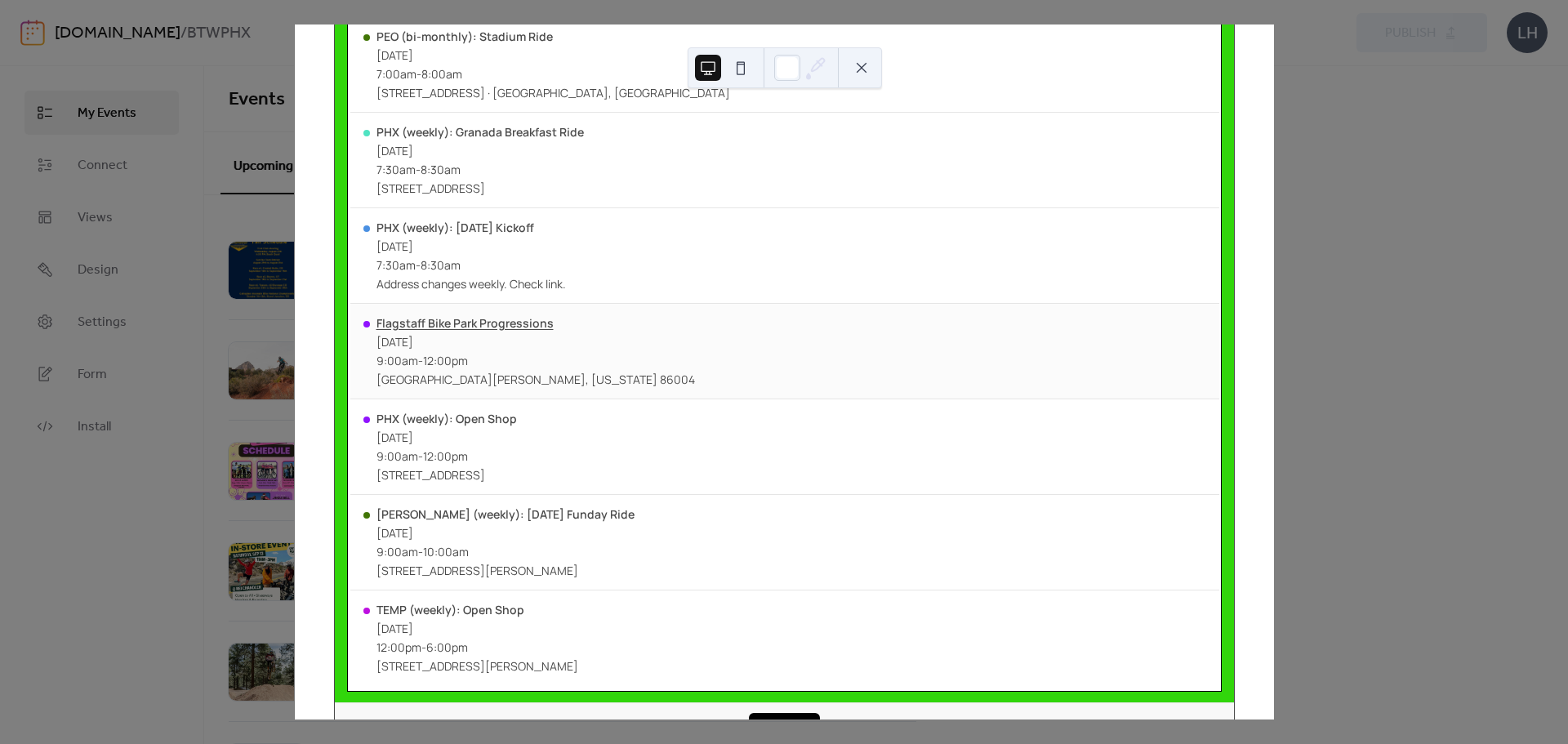
click at [495, 320] on div "Flagstaff Bike Park Progressions" at bounding box center [536, 322] width 319 height 15
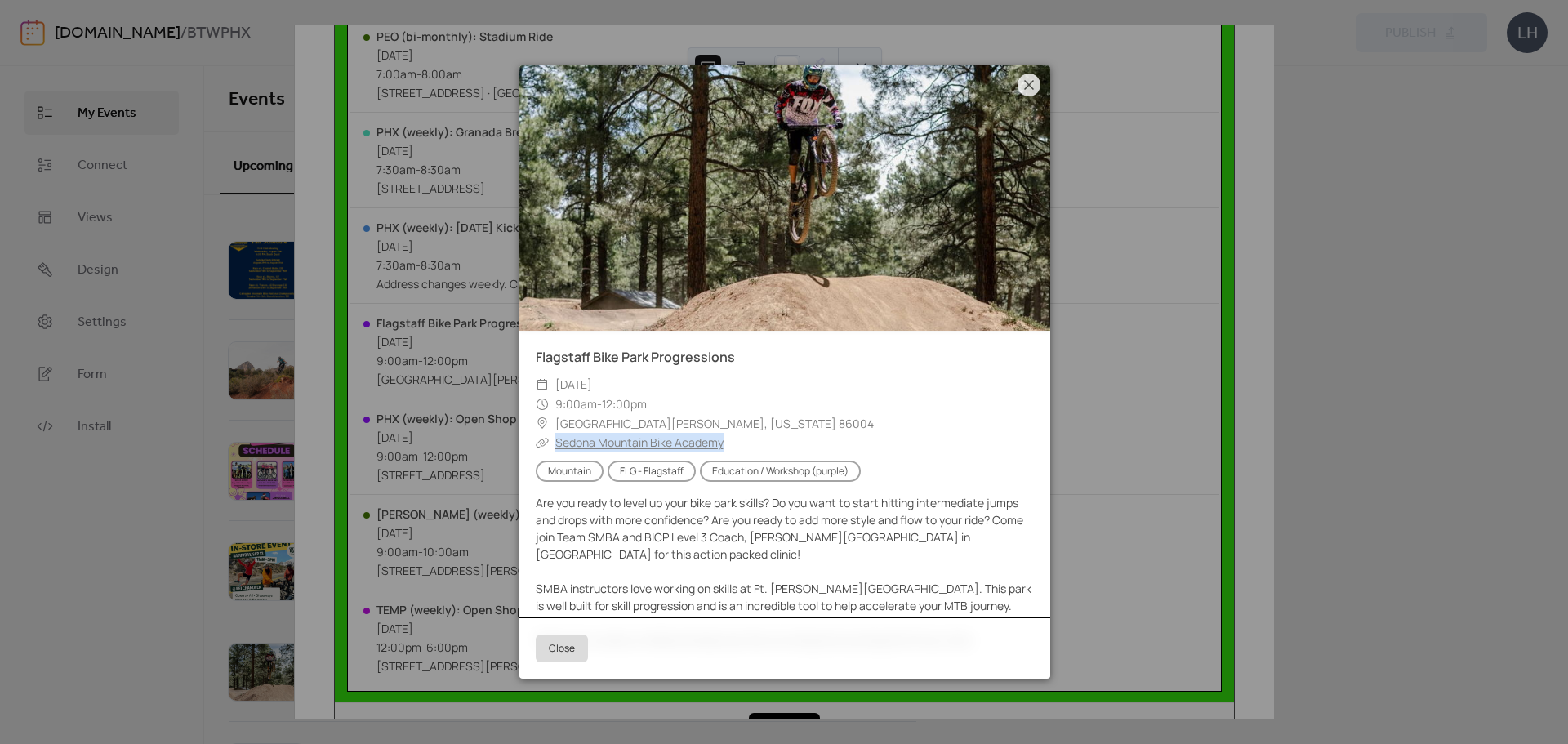
copy link "Sedona Mountain Bike Academy"
drag, startPoint x: 741, startPoint y: 440, endPoint x: 552, endPoint y: 445, distance: 189.1
click at [552, 445] on div "​ Sedona Mountain Bike Academy" at bounding box center [785, 443] width 498 height 20
click at [1026, 90] on icon at bounding box center [1029, 85] width 20 height 20
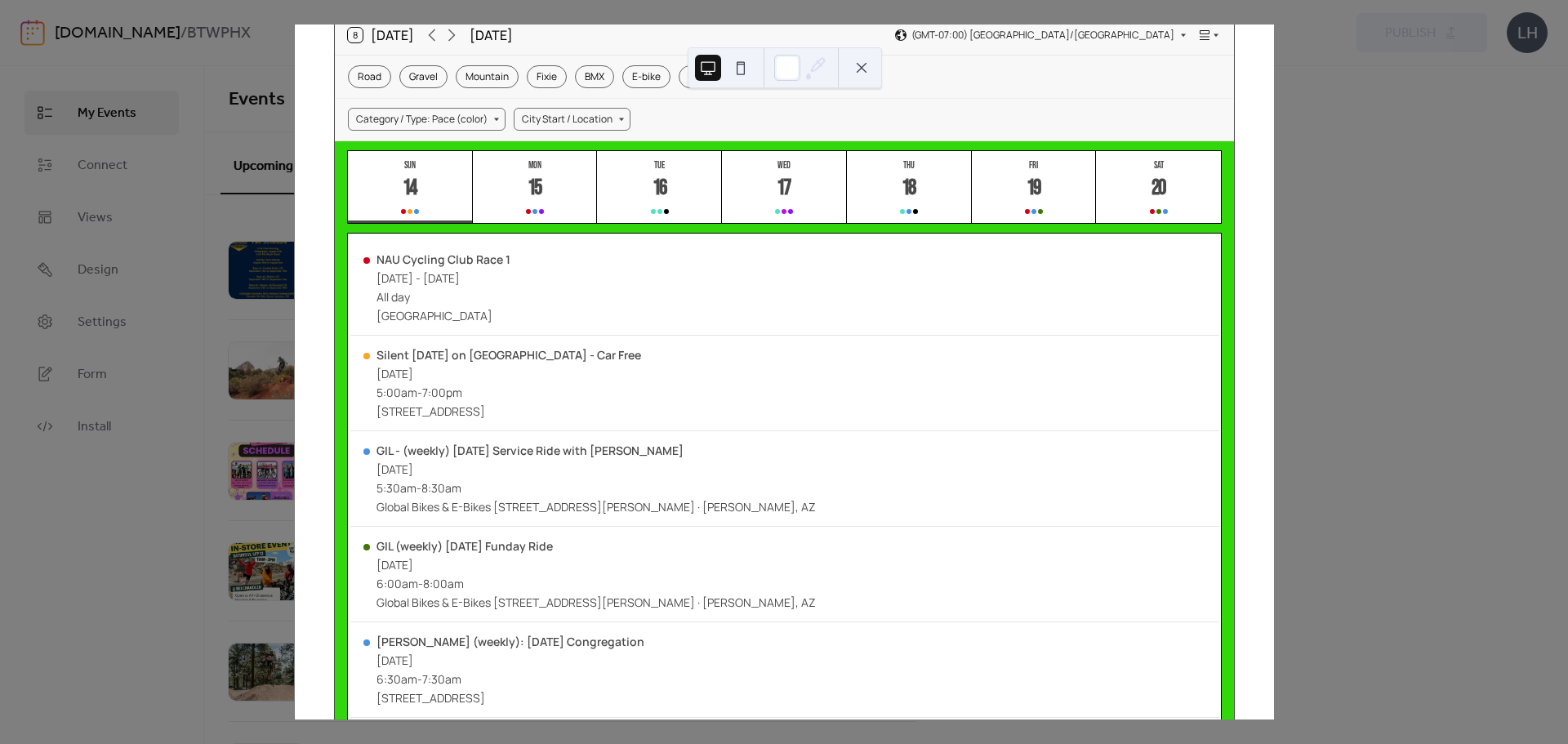
scroll to position [0, 0]
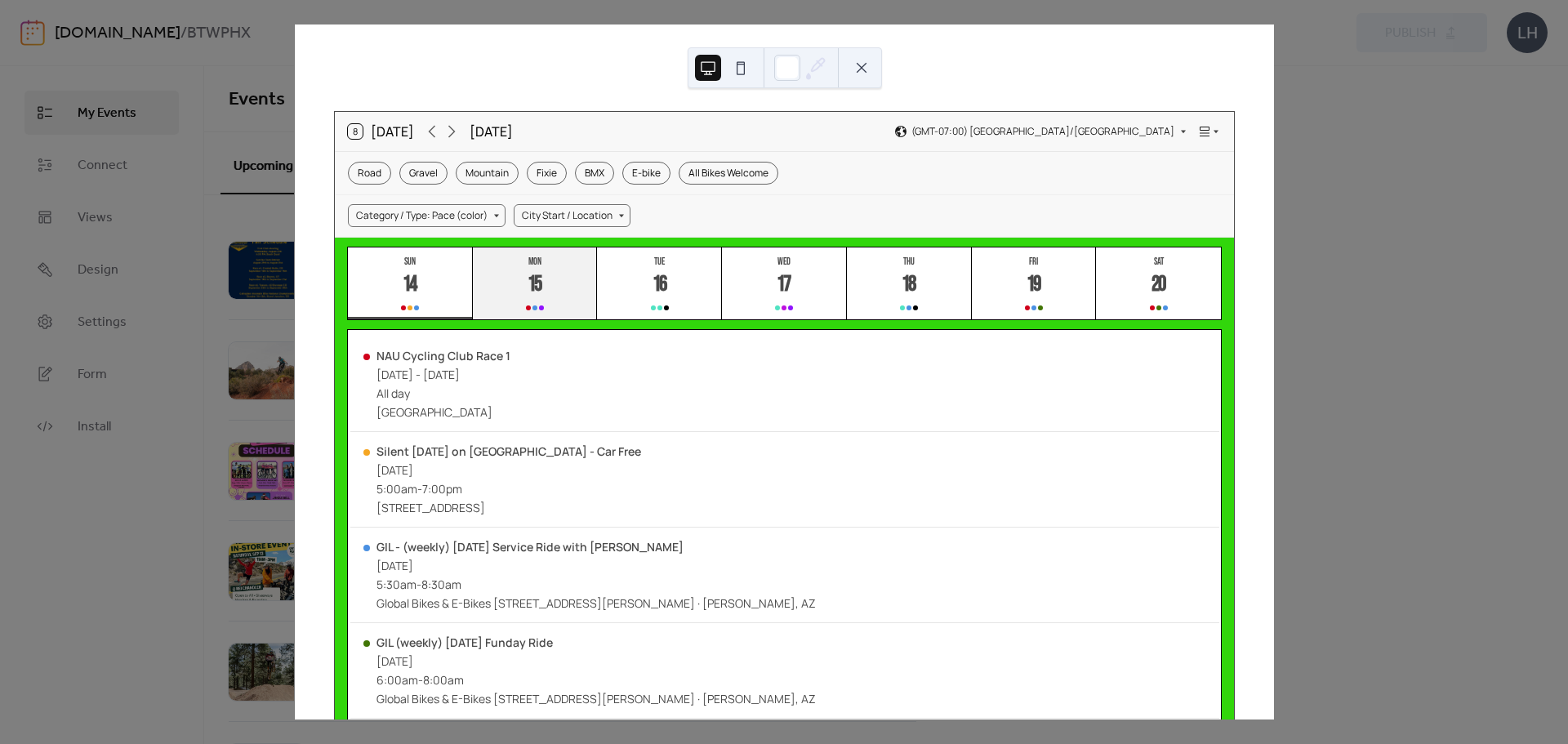
click at [521, 293] on div "15" at bounding box center [535, 285] width 27 height 27
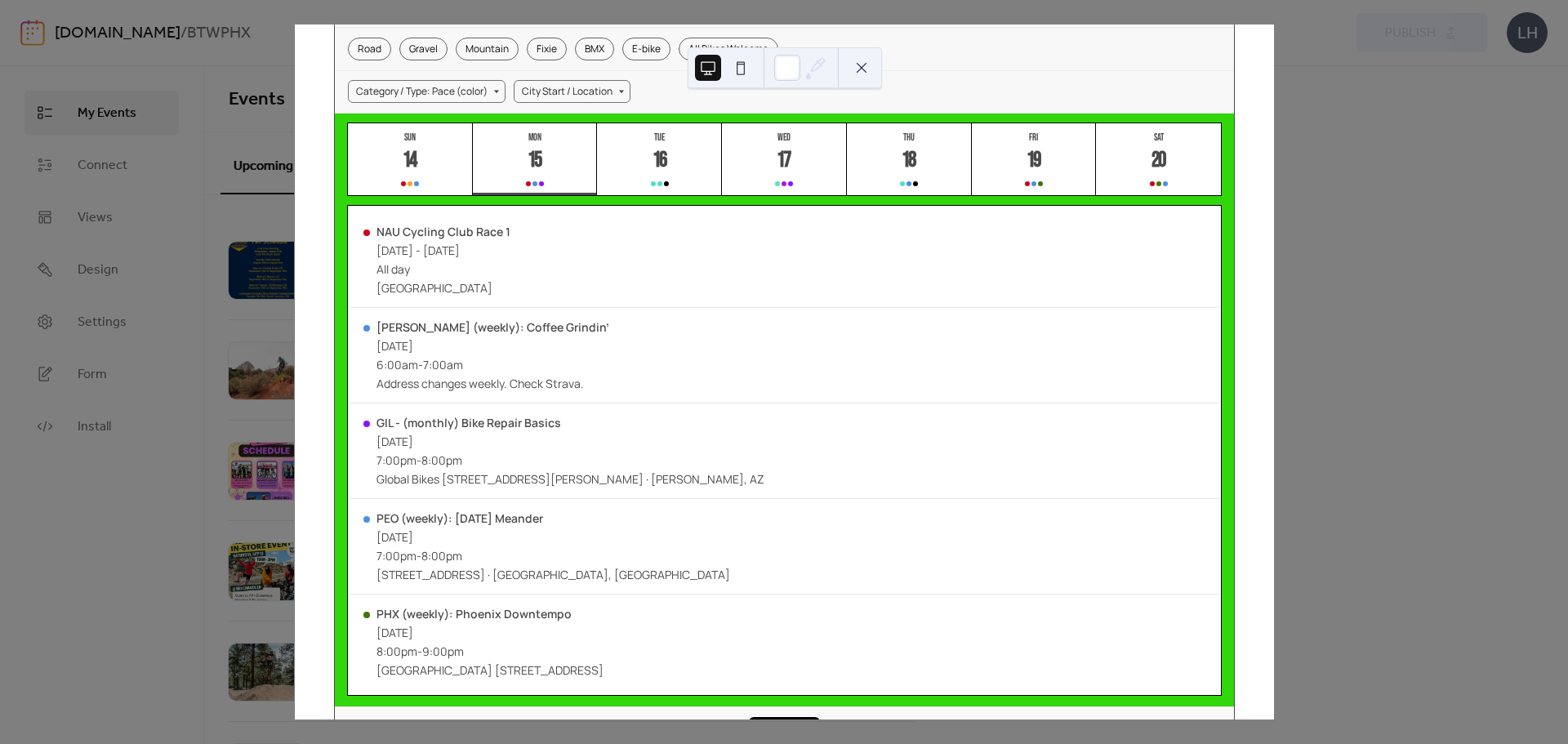
scroll to position [139, 0]
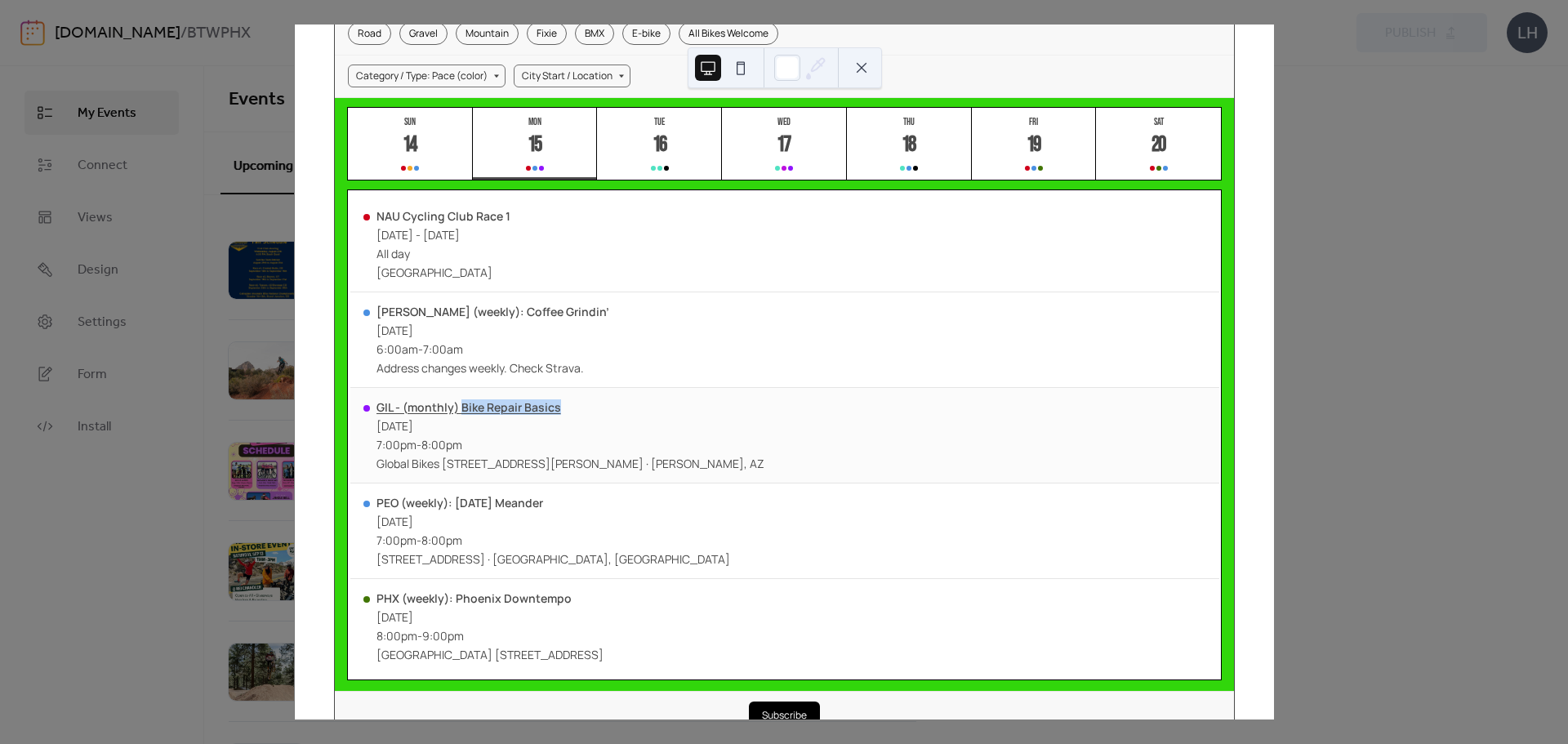
copy div "Bike Repair Basics"
drag, startPoint x: 577, startPoint y: 402, endPoint x: 460, endPoint y: 413, distance: 117.5
click at [460, 413] on div "GIL - (monthly) Bike Repair Basics" at bounding box center [570, 406] width 387 height 15
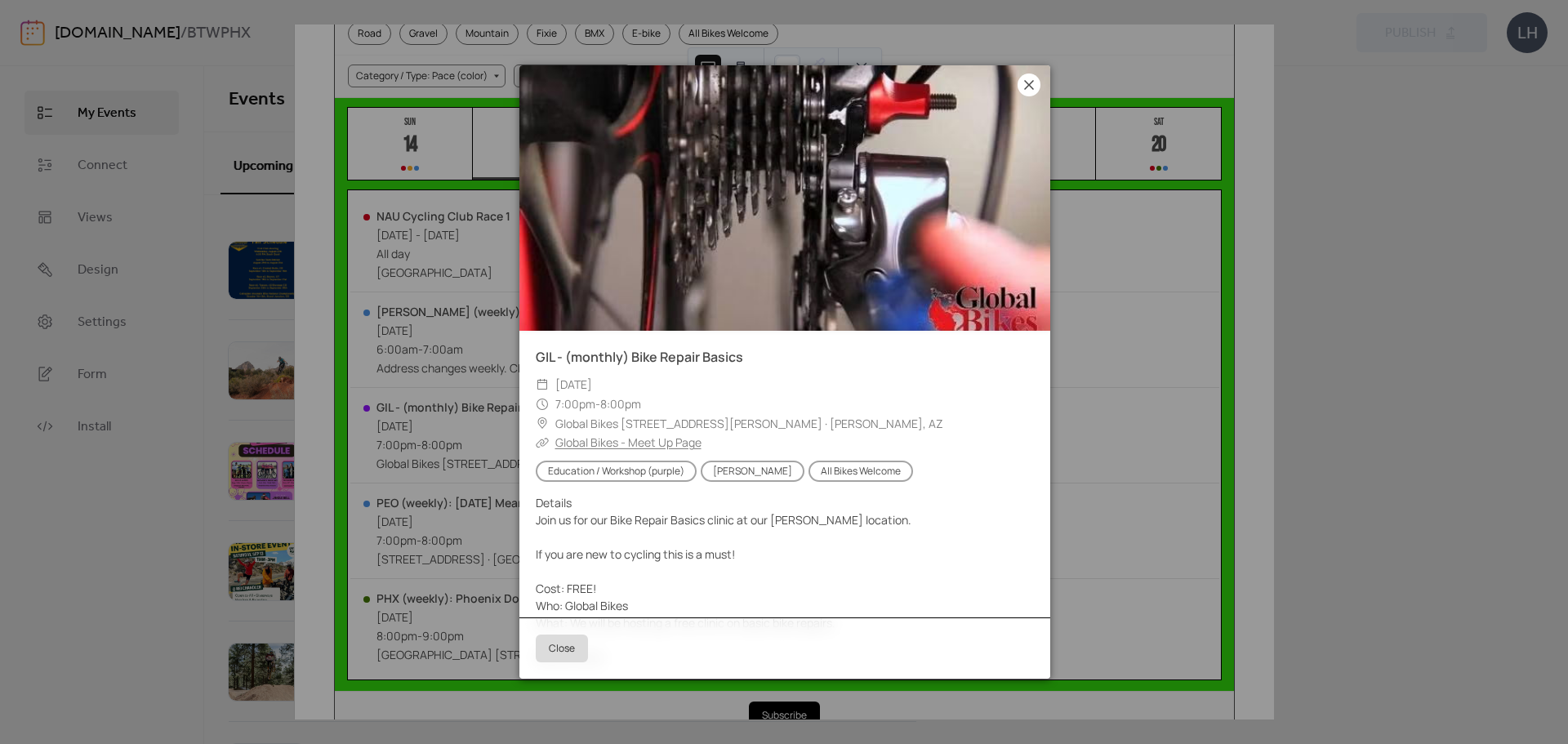
click at [1036, 84] on icon at bounding box center [1029, 85] width 20 height 20
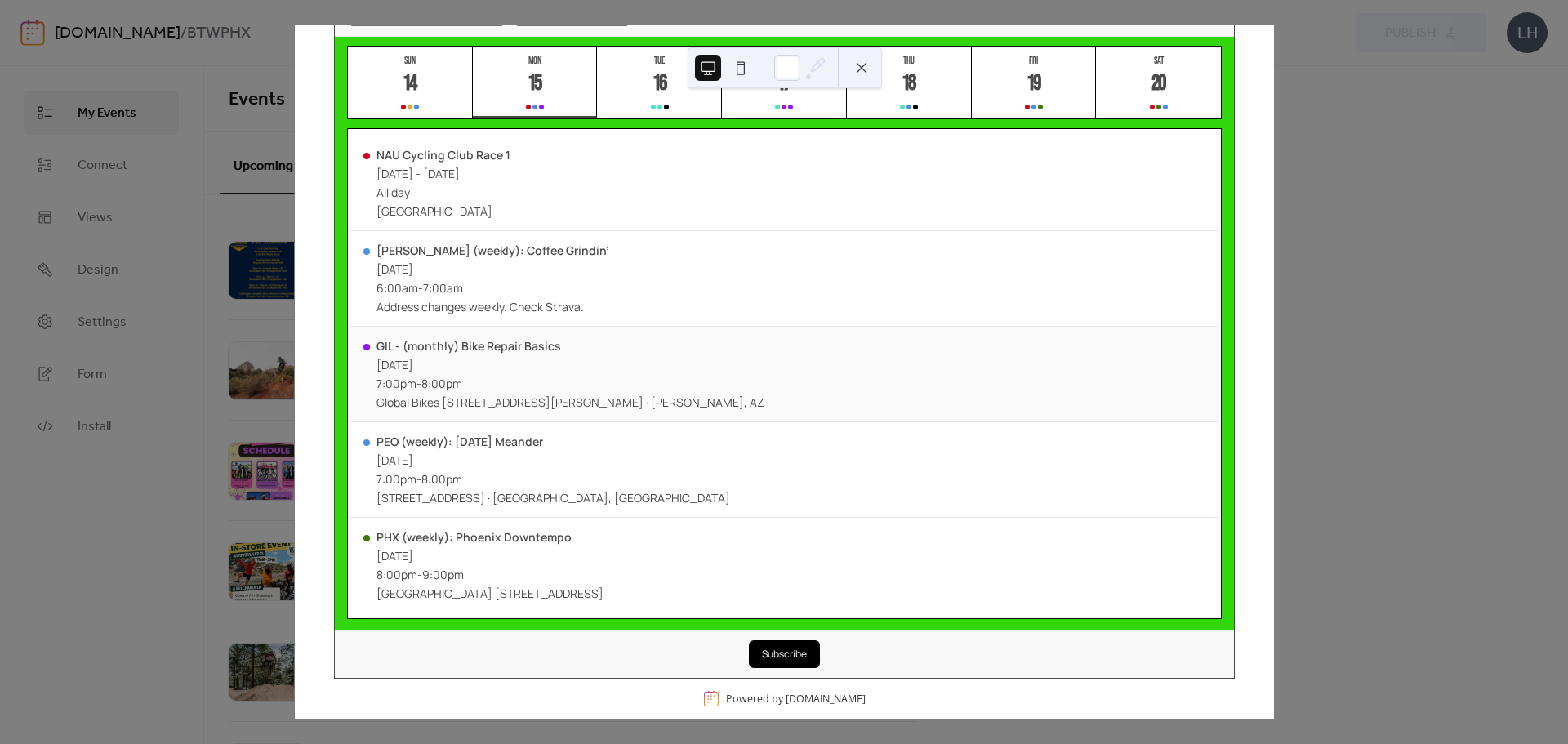
scroll to position [205, 0]
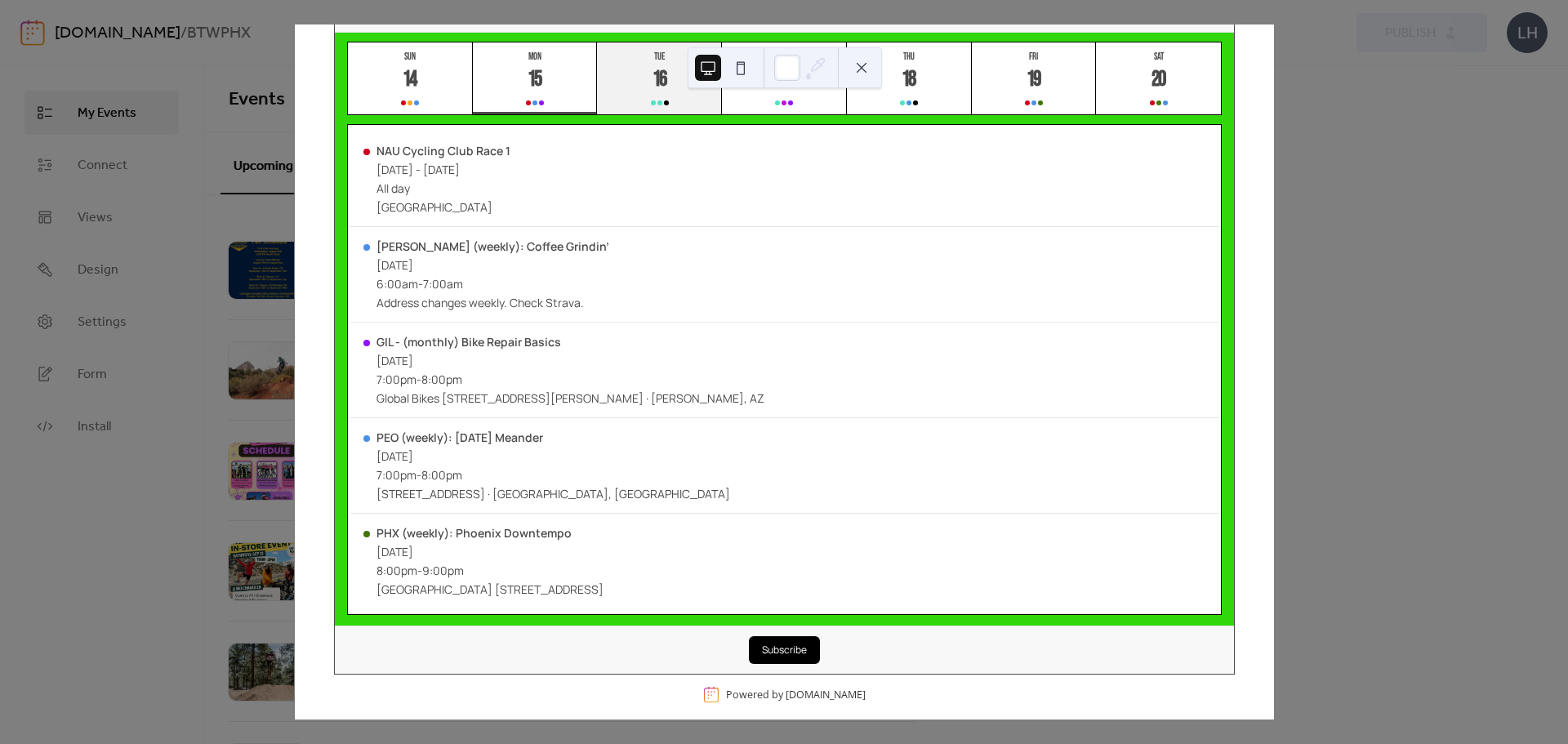
click at [628, 71] on button "Tue 16" at bounding box center [659, 79] width 125 height 72
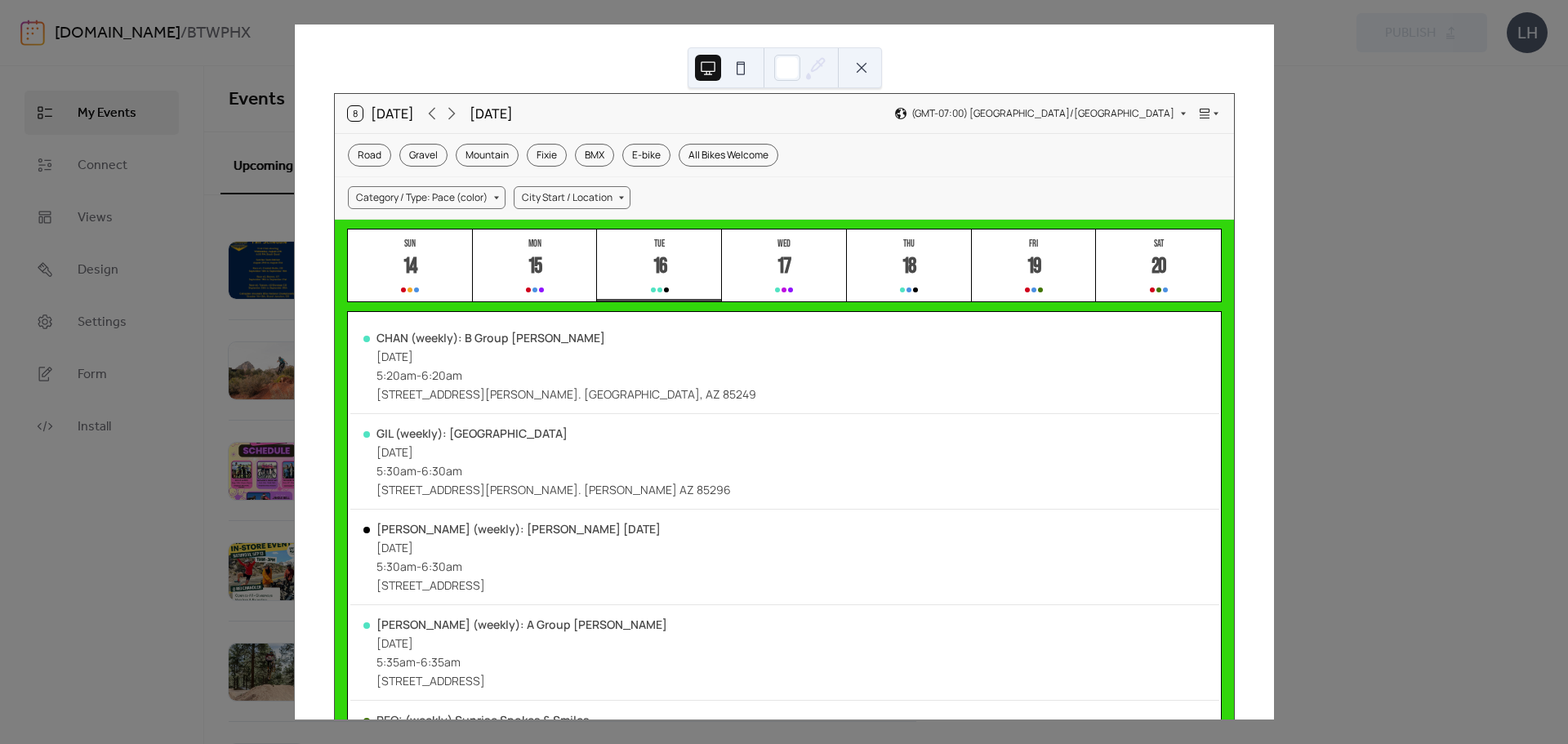
scroll to position [17, 0]
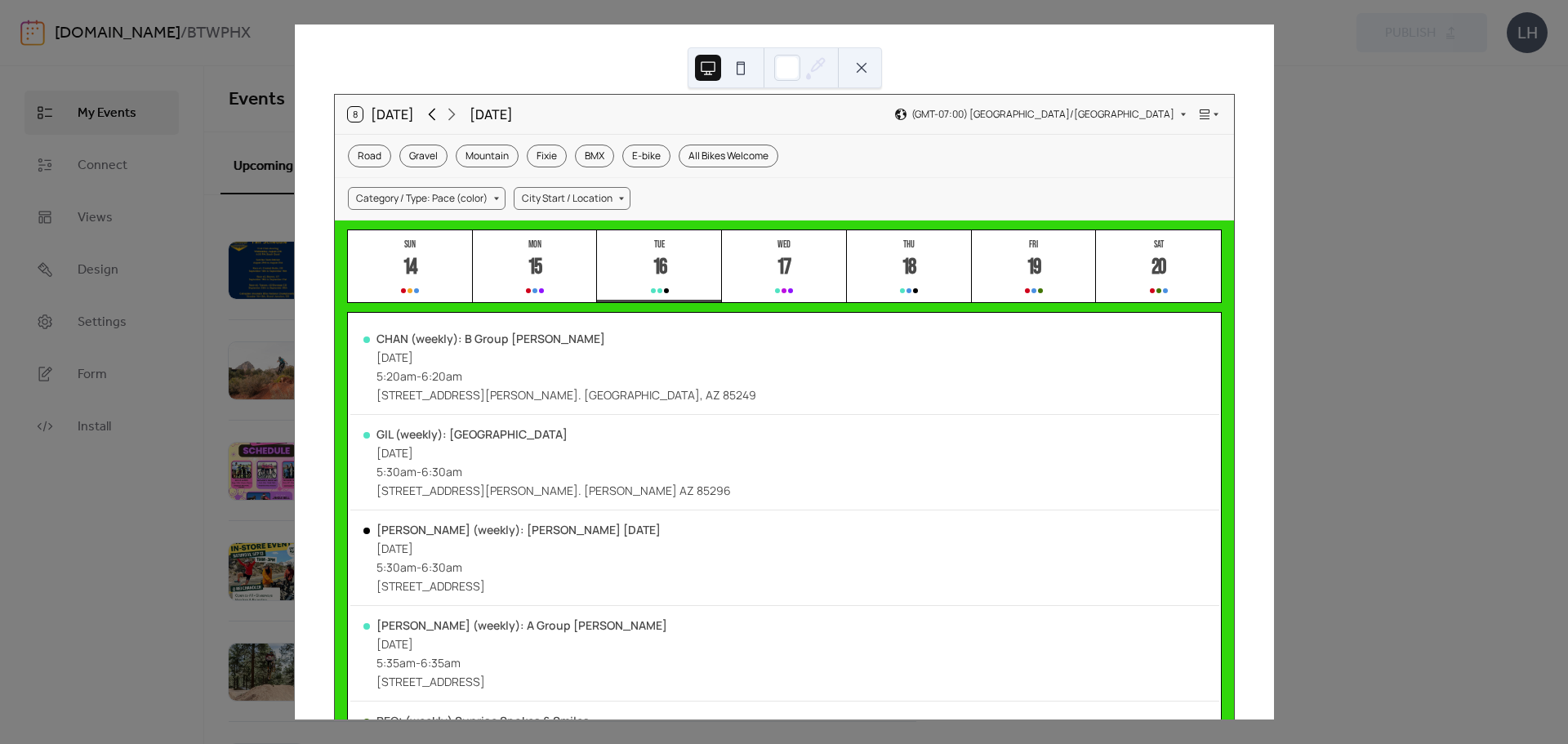
click at [425, 122] on icon at bounding box center [432, 114] width 20 height 20
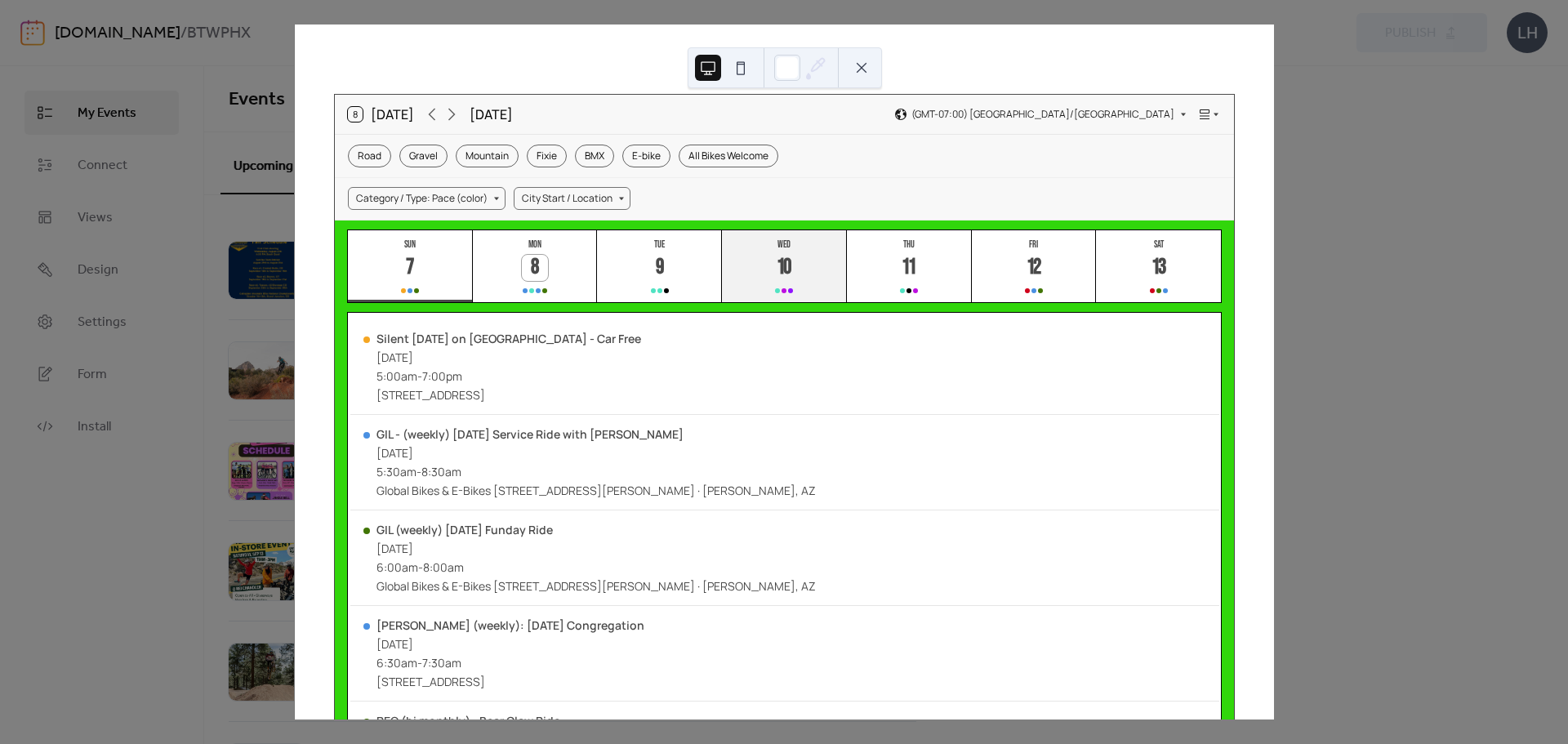
click at [780, 281] on button "Wed 10" at bounding box center [784, 266] width 125 height 72
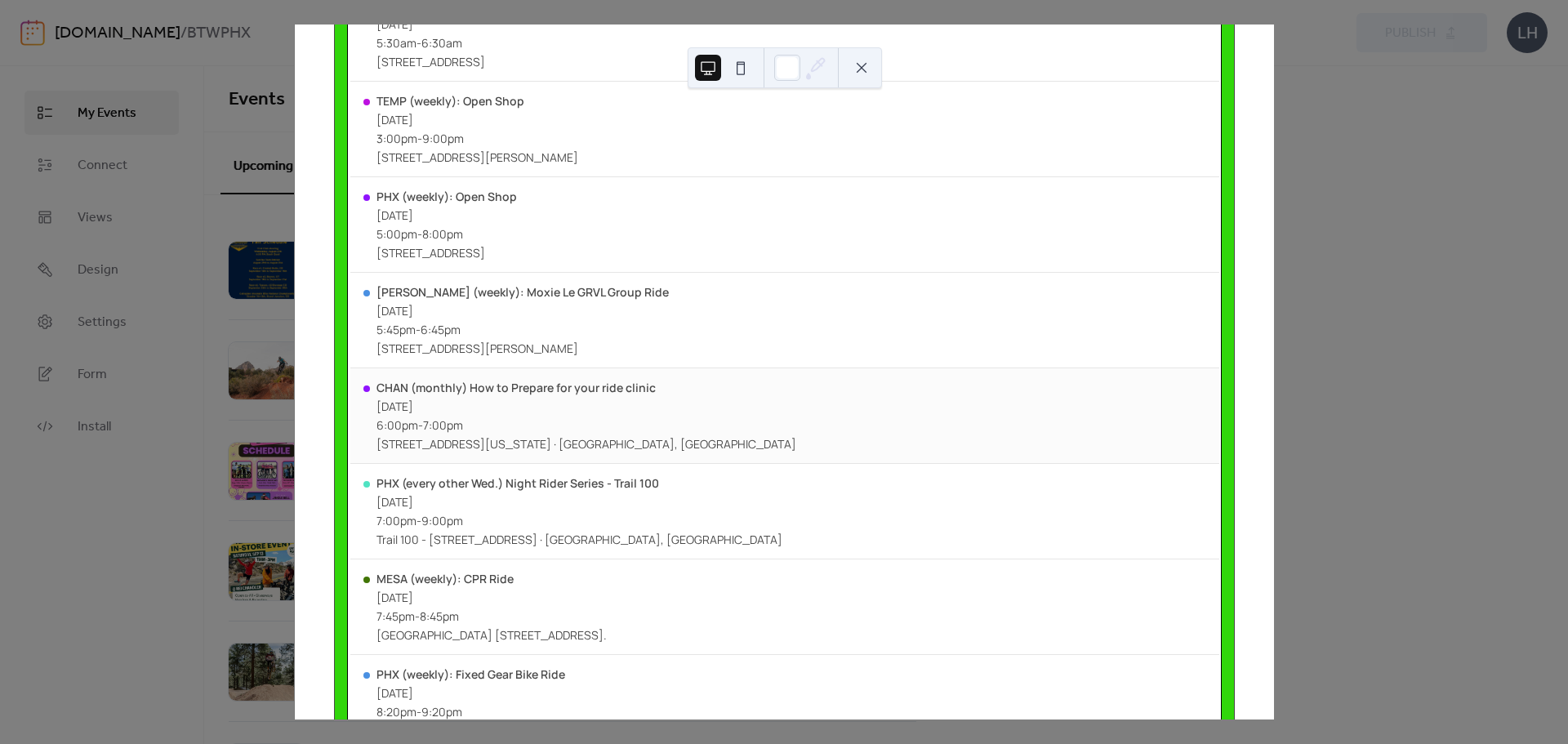
scroll to position [0, 0]
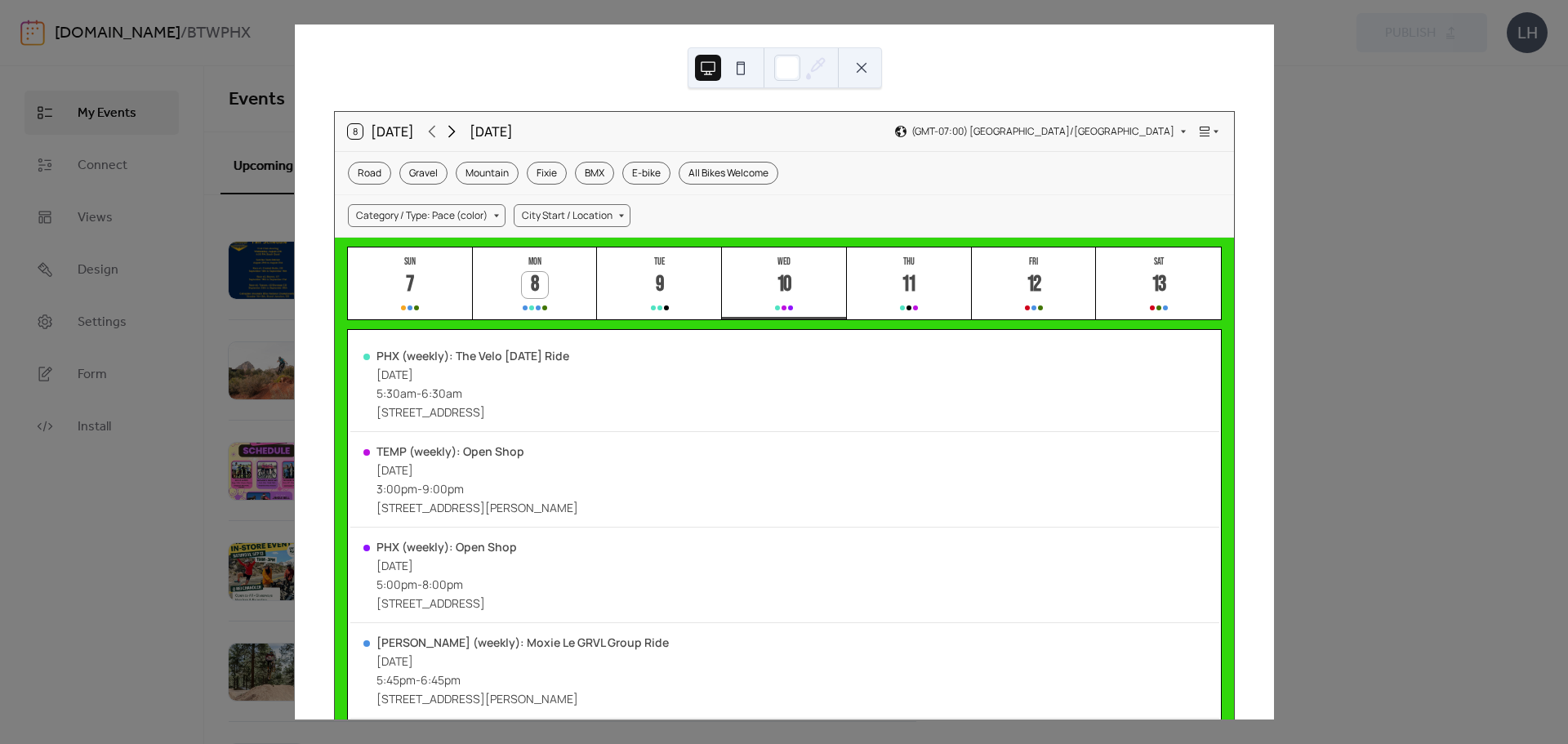
click at [451, 135] on icon at bounding box center [452, 131] width 20 height 20
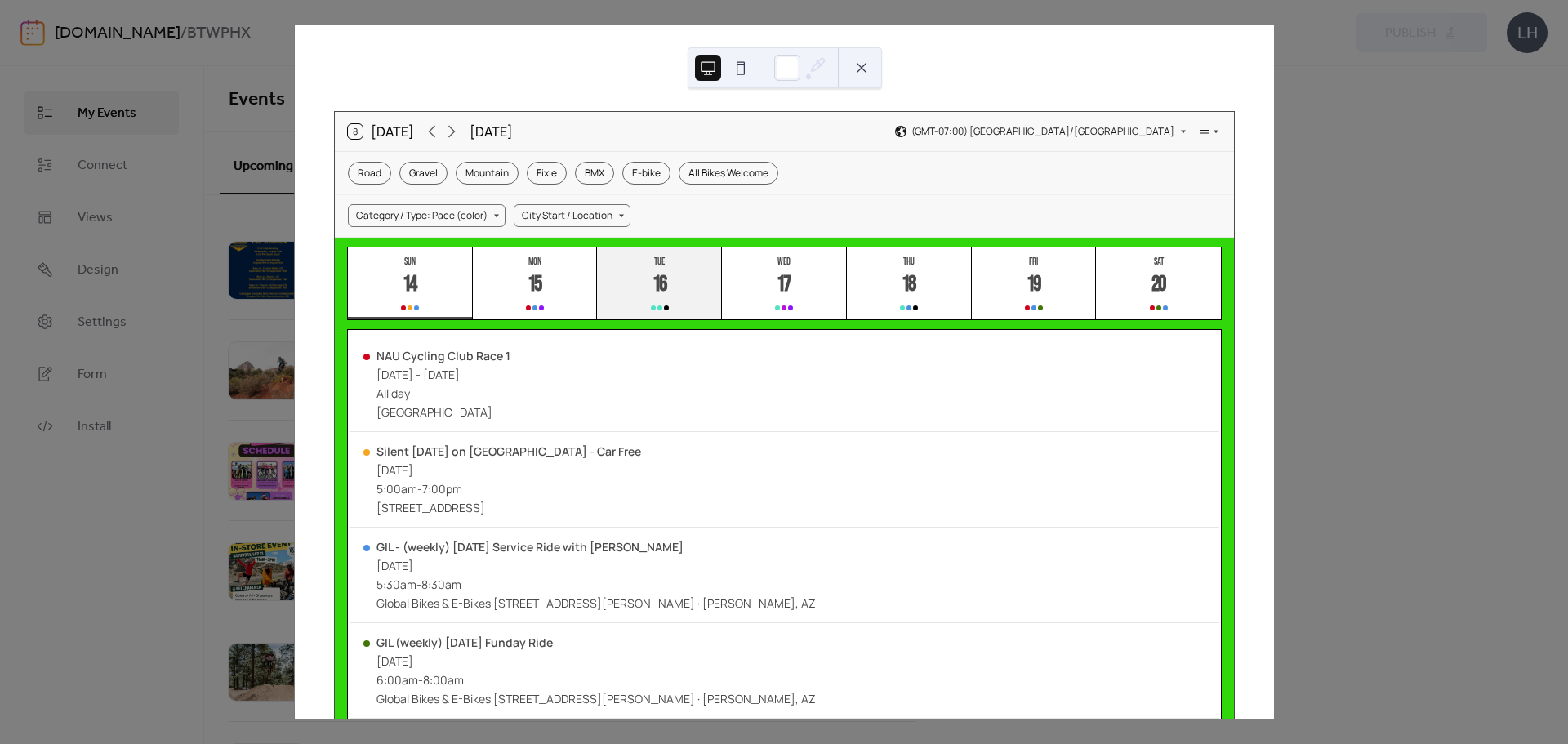
click at [710, 288] on button "Tue 16" at bounding box center [659, 283] width 125 height 72
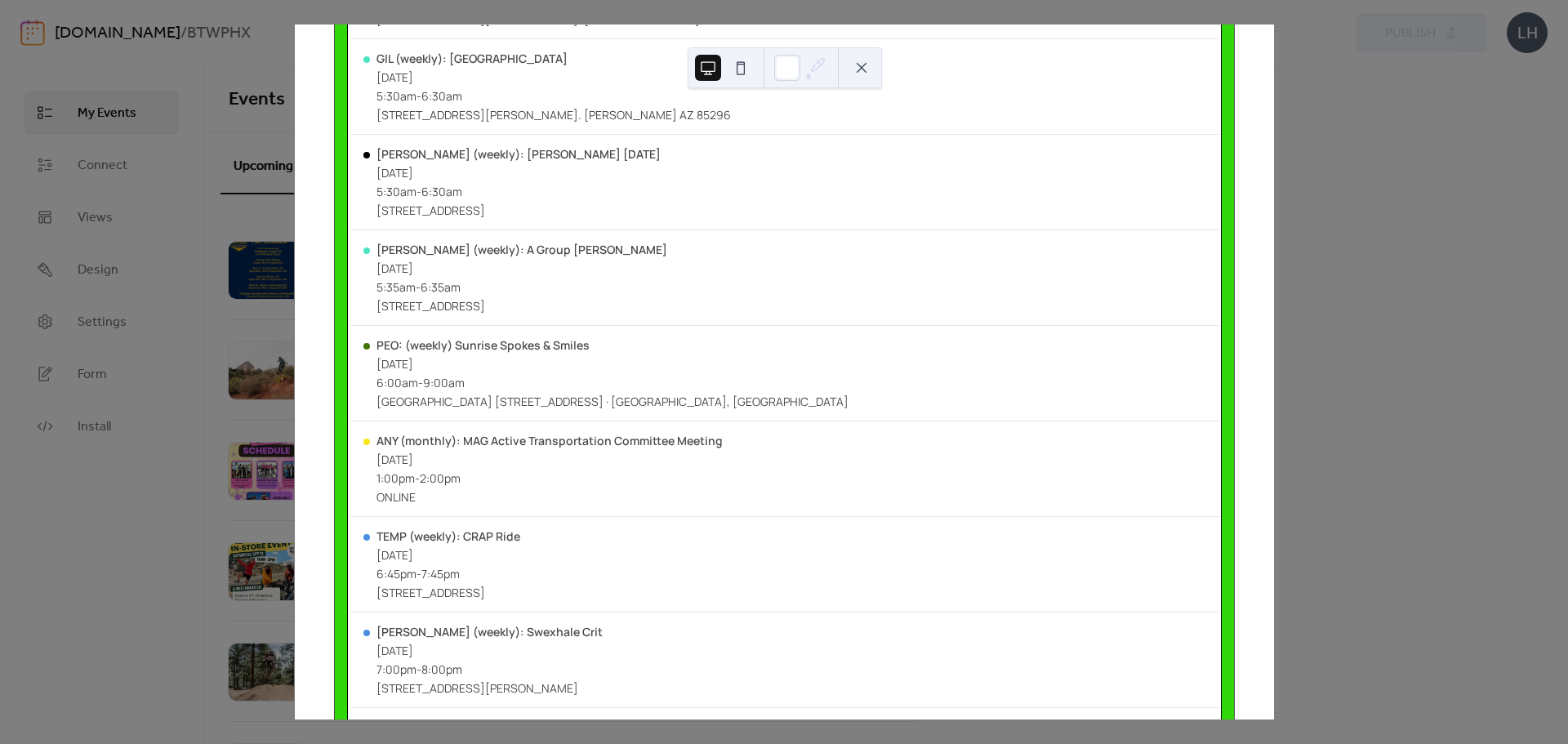
scroll to position [396, 0]
drag, startPoint x: 692, startPoint y: 437, endPoint x: 502, endPoint y: 451, distance: 190.5
click at [502, 451] on div "ANY (monthly): MAG Active Transportation Committee Meeting [DATE] 1:00pm - 2:00…" at bounding box center [785, 466] width 869 height 96
click at [760, 455] on div "ANY (monthly): MAG Active Transportation Committee Meeting [DATE] 1:00pm - 2:00…" at bounding box center [785, 466] width 869 height 96
drag, startPoint x: 727, startPoint y: 444, endPoint x: 598, endPoint y: 453, distance: 129.3
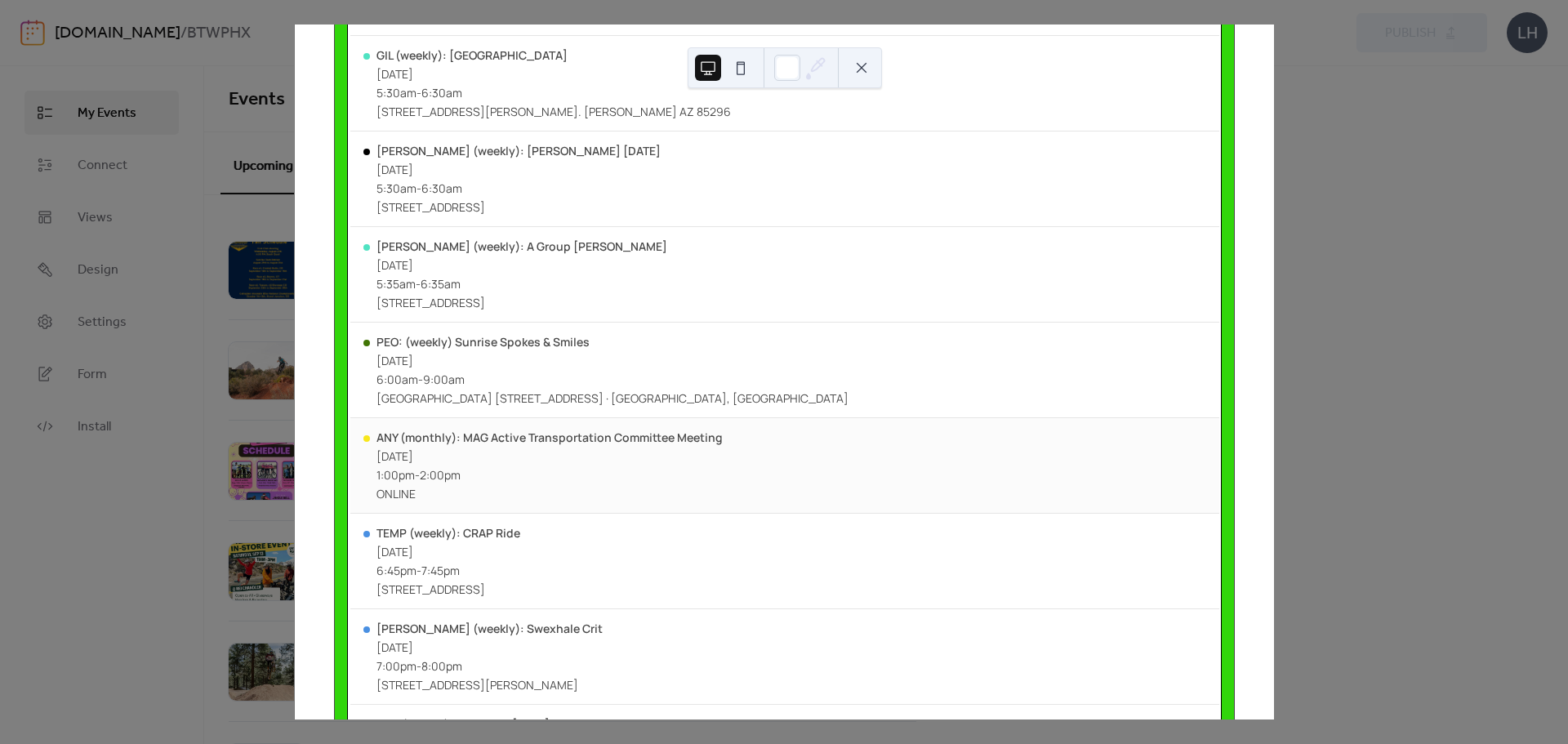
click at [598, 453] on div "ANY (monthly): MAG Active Transportation Committee Meeting [DATE] 1:00pm - 2:00…" at bounding box center [785, 466] width 869 height 96
click at [598, 444] on div "ANY (monthly): MAG Active Transportation Committee Meeting" at bounding box center [550, 436] width 346 height 15
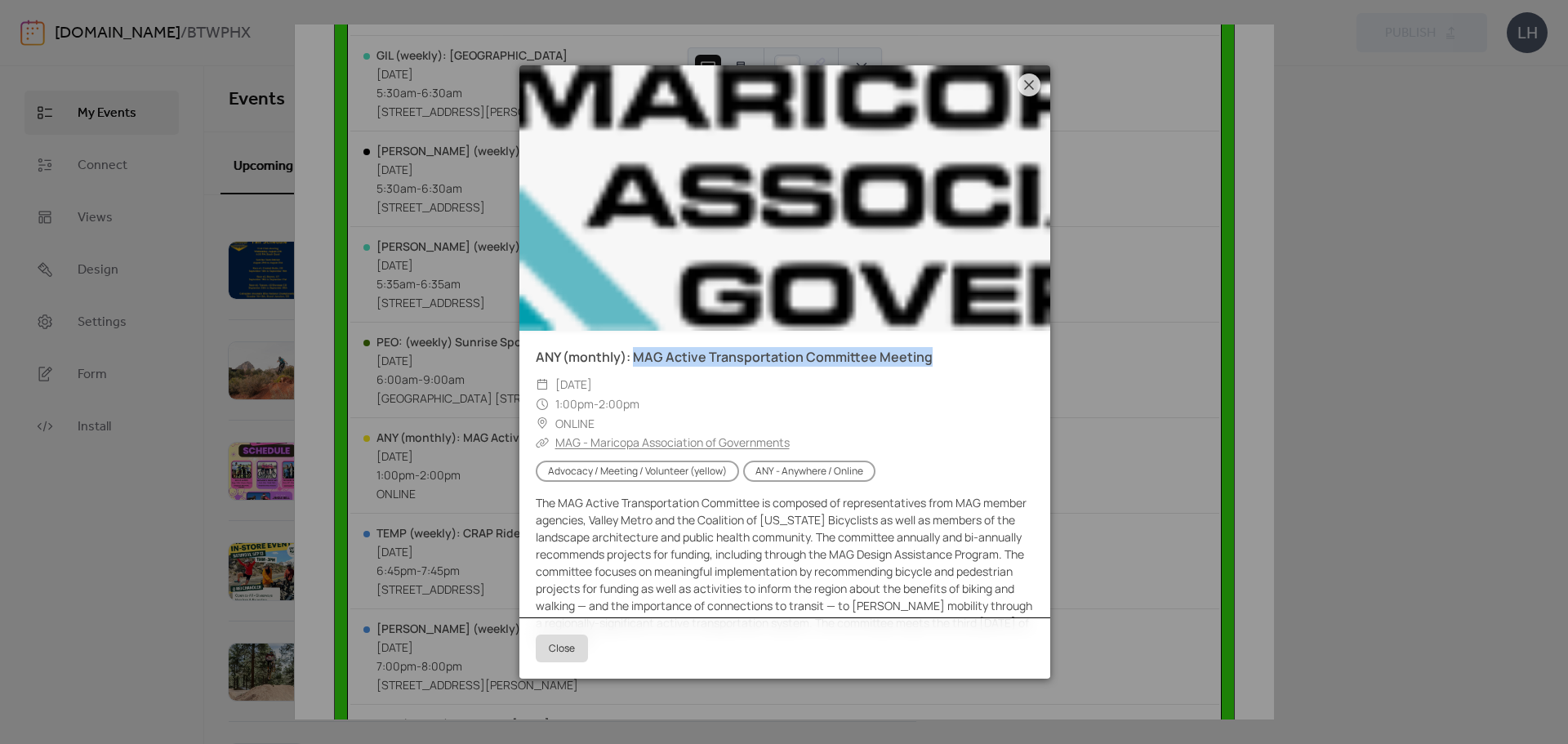
copy link "MAG Active Transportation Committee Meeting"
drag, startPoint x: 948, startPoint y: 358, endPoint x: 635, endPoint y: 362, distance: 313.0
click at [635, 362] on div "ANY (monthly): MAG Active Transportation Committee Meeting" at bounding box center [785, 357] width 531 height 20
